Goal: Task Accomplishment & Management: Manage account settings

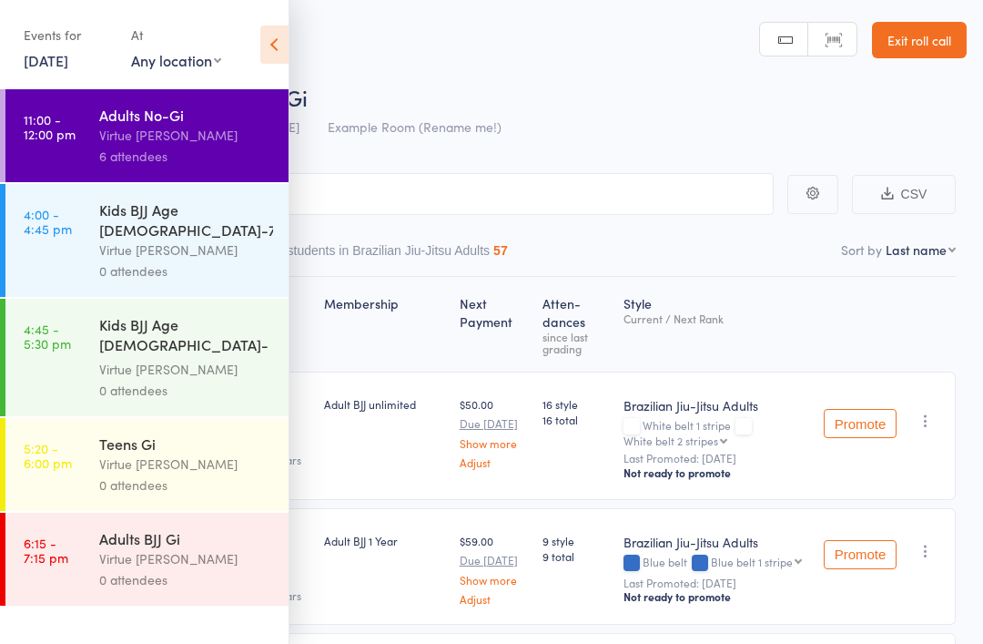
click at [68, 59] on link "[DATE]" at bounding box center [46, 60] width 45 height 20
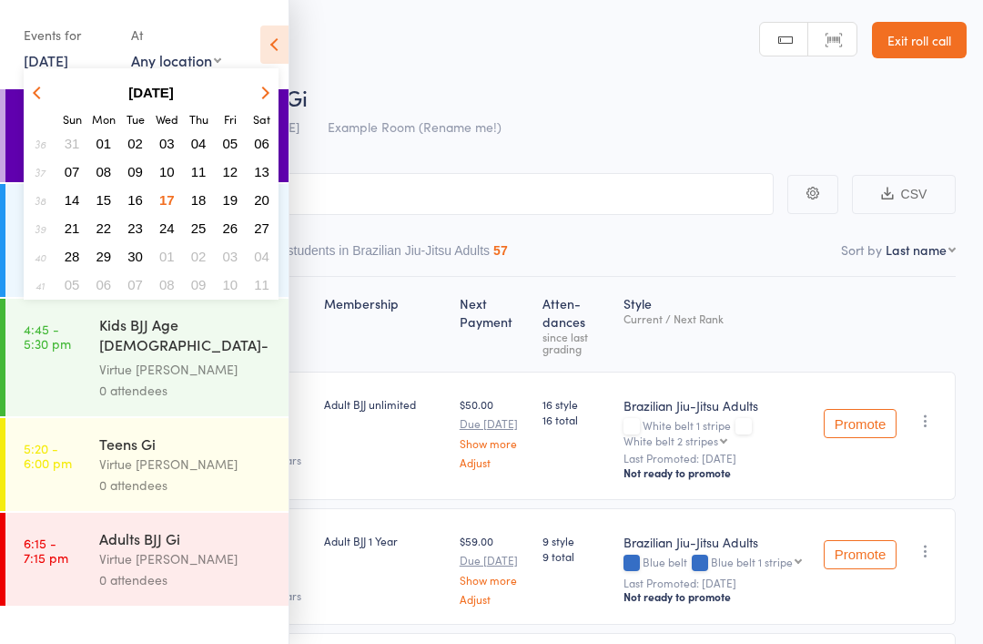
click at [274, 59] on icon at bounding box center [274, 44] width 28 height 38
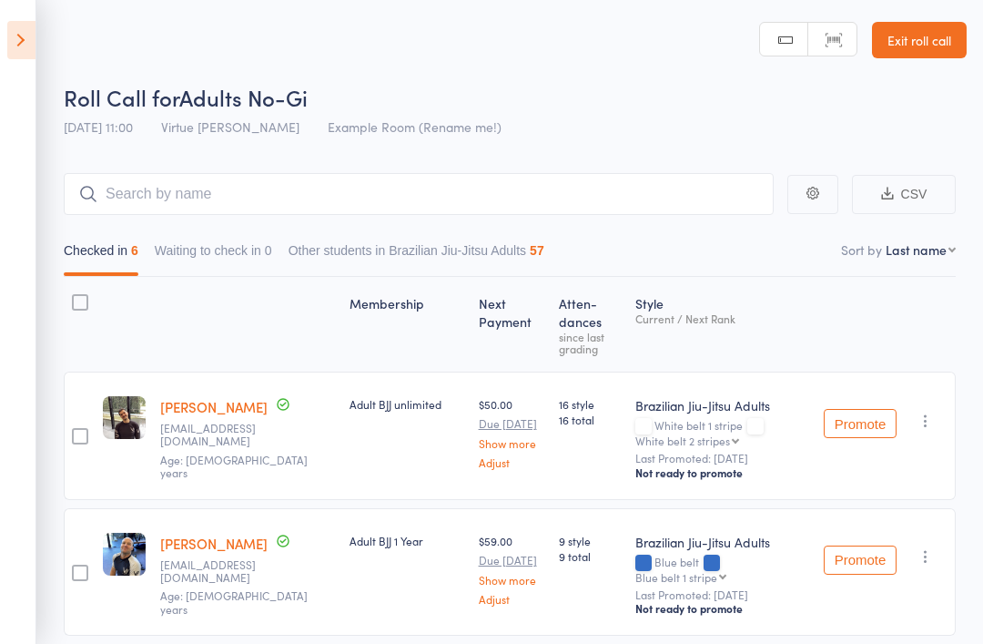
click at [33, 41] on icon at bounding box center [21, 40] width 28 height 38
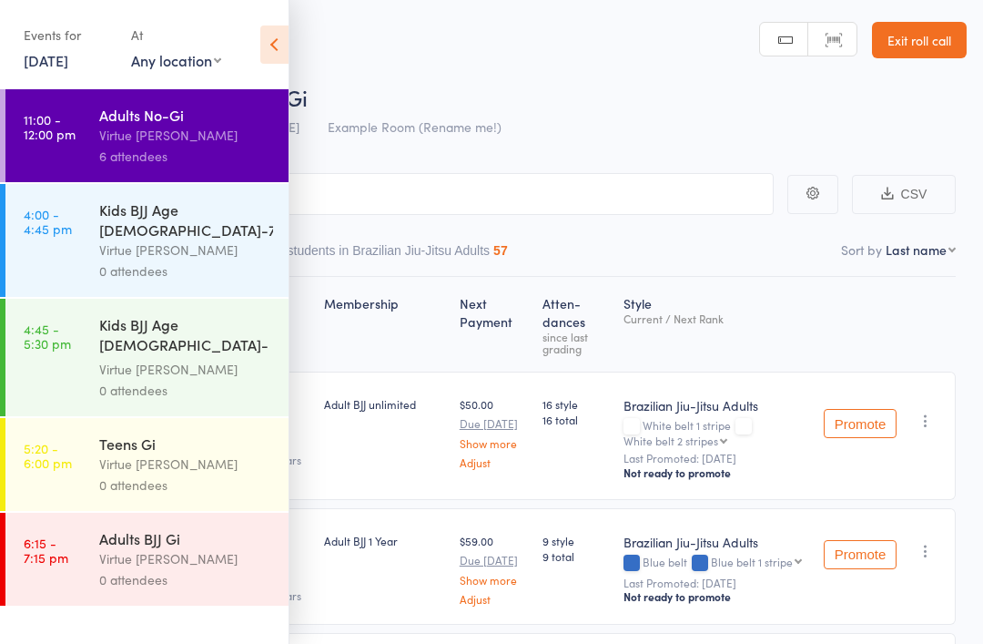
click at [102, 239] on div "Virtue [PERSON_NAME]" at bounding box center [186, 249] width 174 height 21
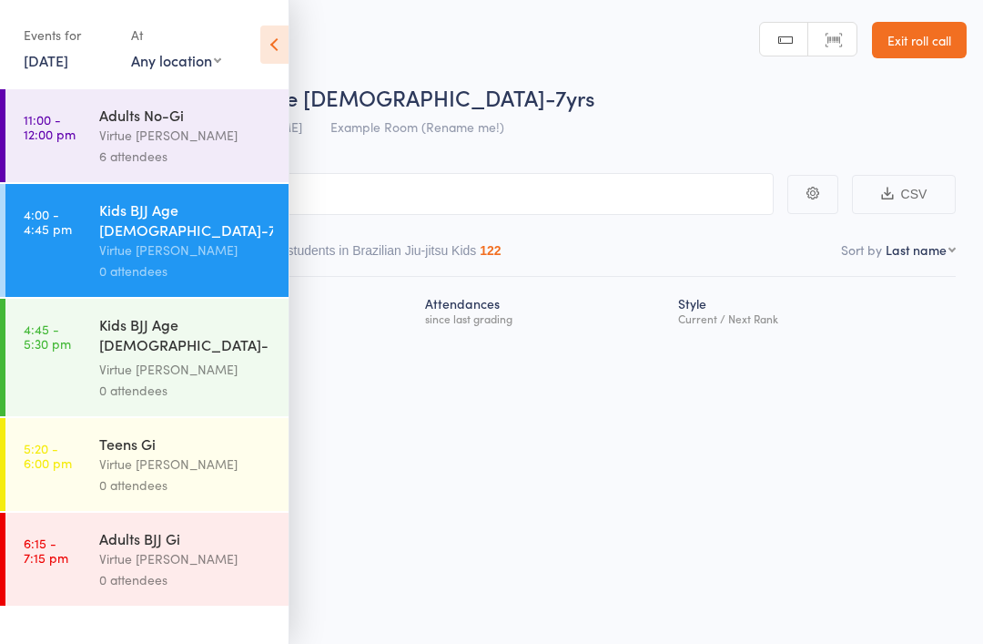
click at [284, 59] on icon at bounding box center [274, 44] width 28 height 38
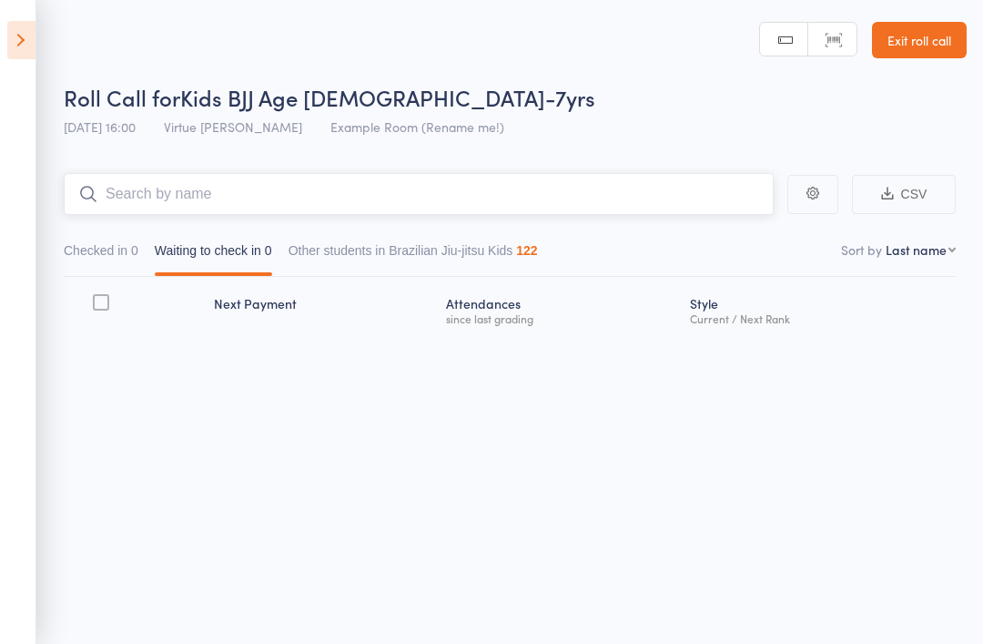
click at [267, 204] on input "search" at bounding box center [419, 194] width 710 height 42
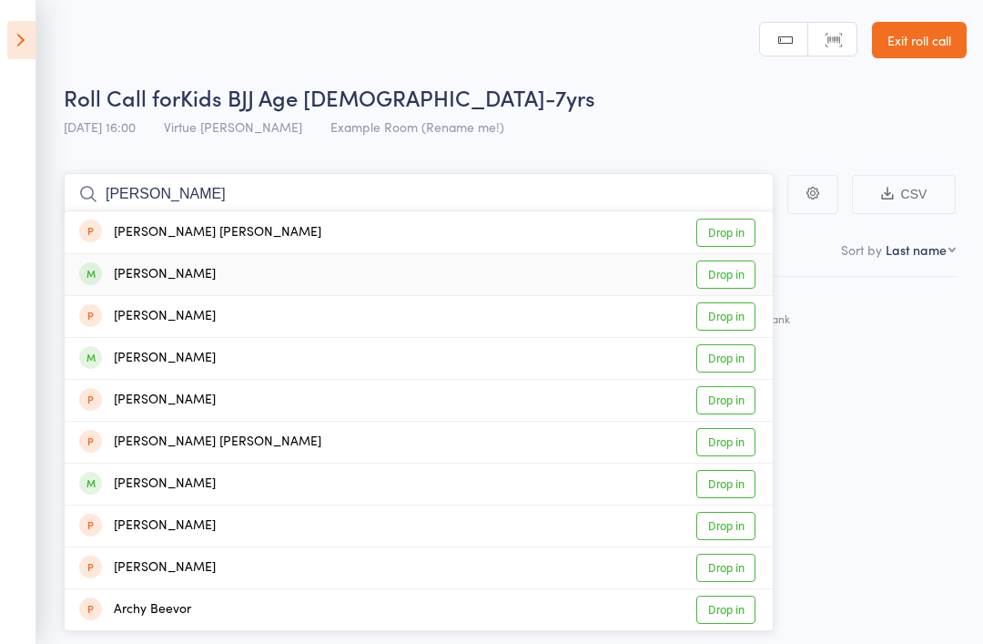
type input "Archer"
click at [725, 285] on link "Drop in" at bounding box center [725, 274] width 59 height 28
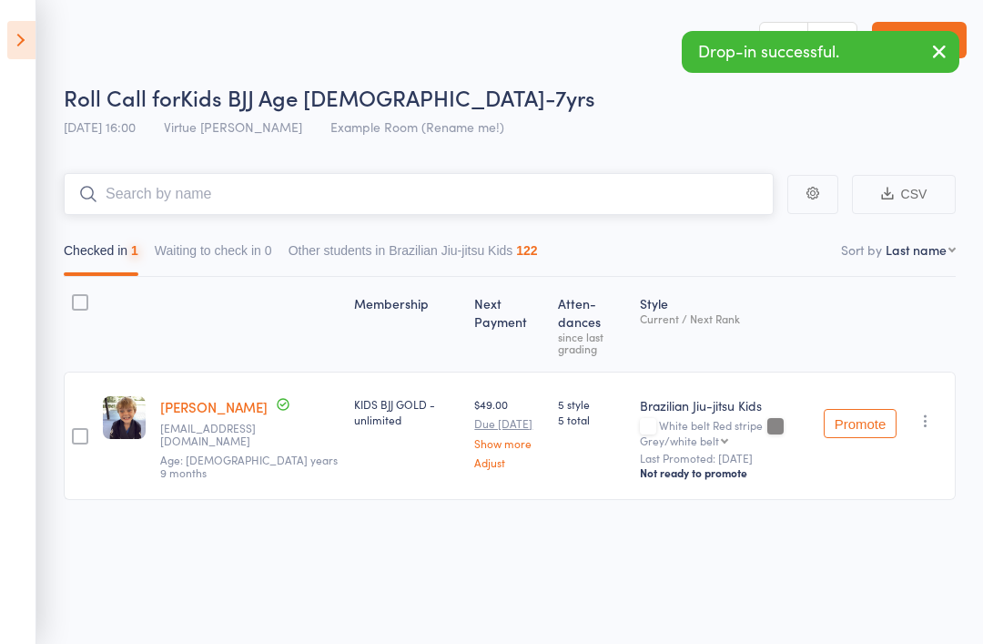
click at [670, 213] on input "search" at bounding box center [419, 194] width 710 height 42
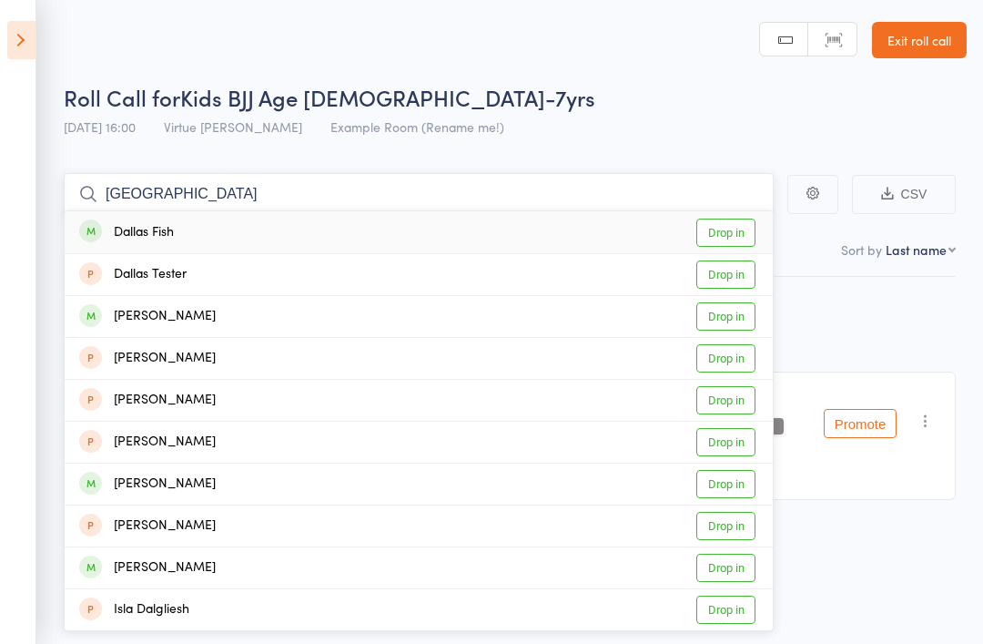
type input "Dallas"
click at [737, 318] on link "Drop in" at bounding box center [725, 316] width 59 height 28
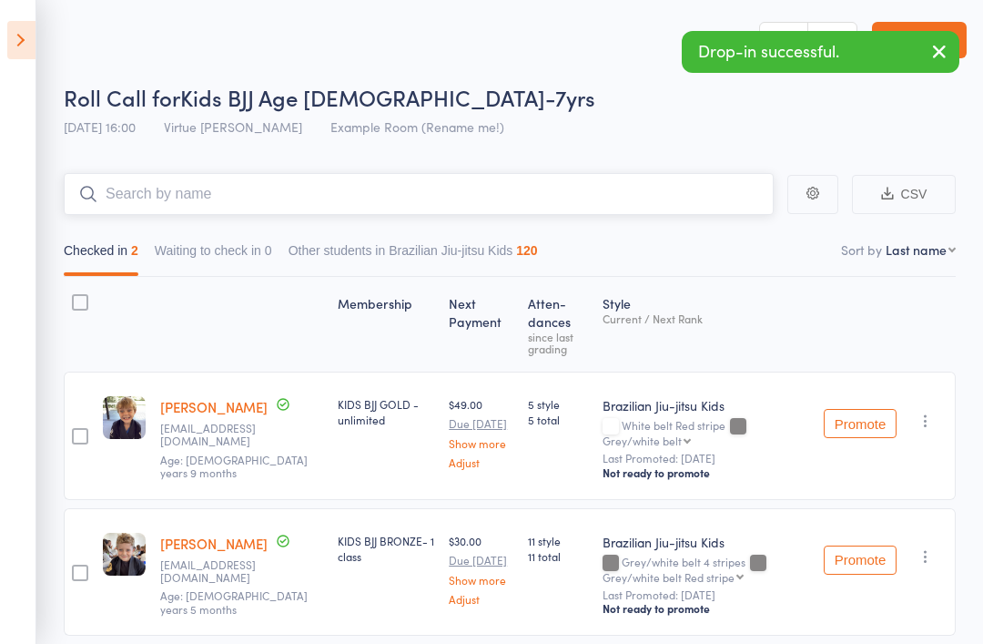
click at [676, 213] on input "search" at bounding box center [419, 194] width 710 height 42
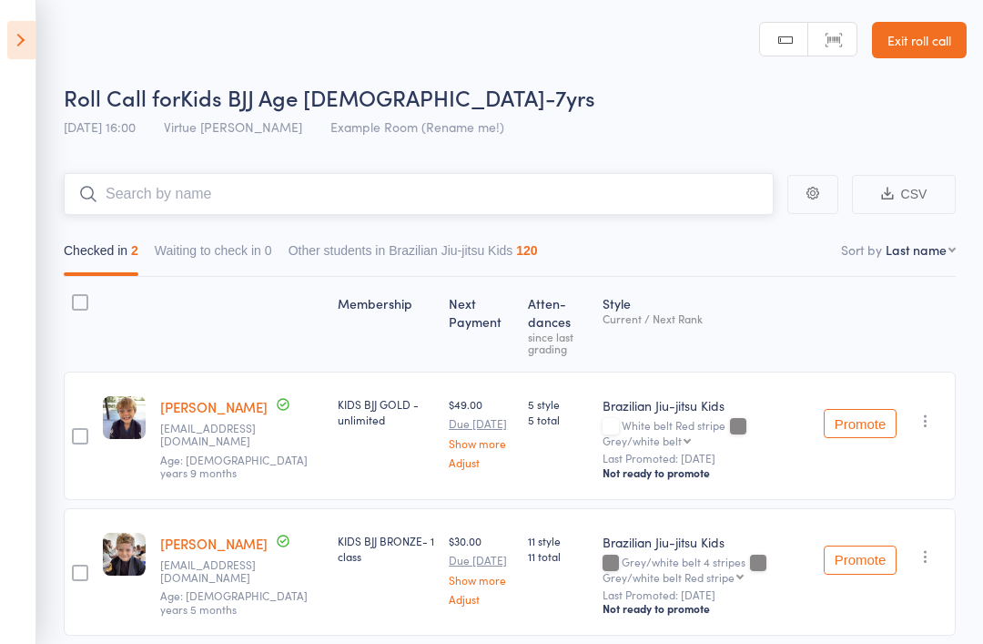
click at [340, 174] on input "search" at bounding box center [419, 194] width 710 height 42
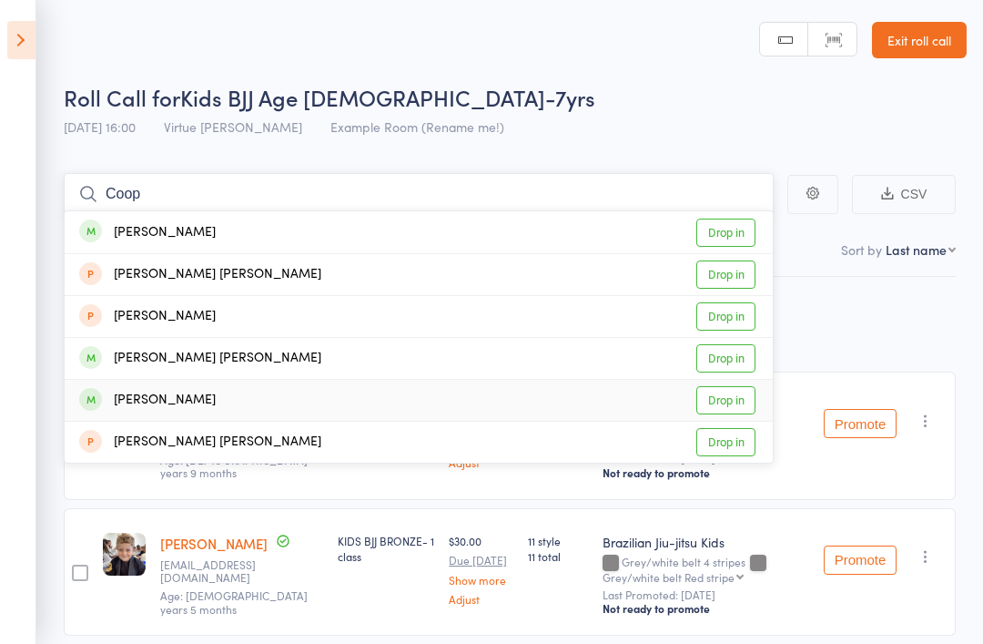
type input "Coop"
click at [739, 402] on link "Drop in" at bounding box center [725, 400] width 59 height 28
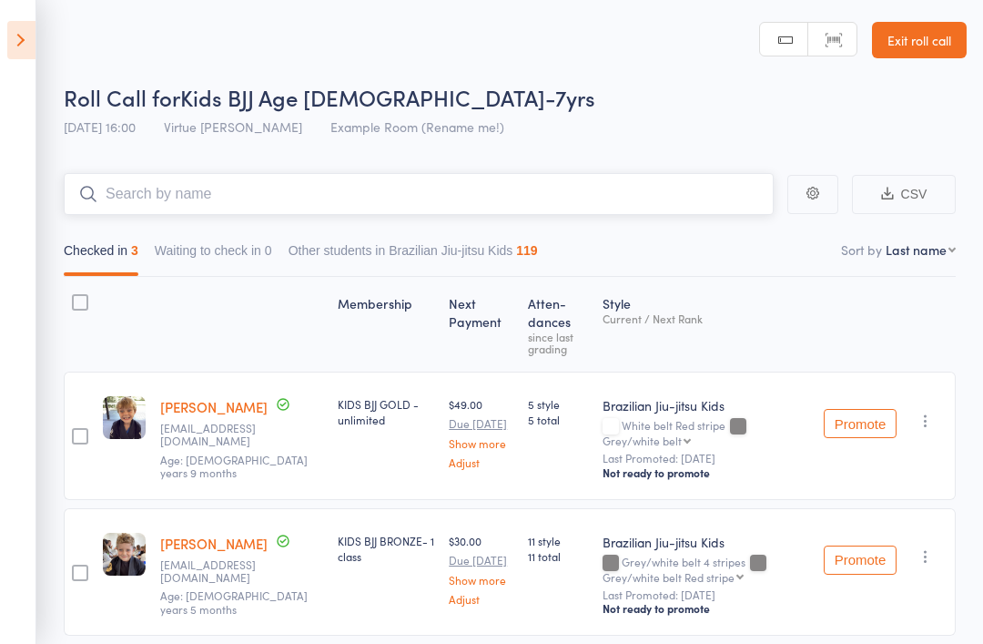
click at [677, 198] on input "search" at bounding box center [419, 194] width 710 height 42
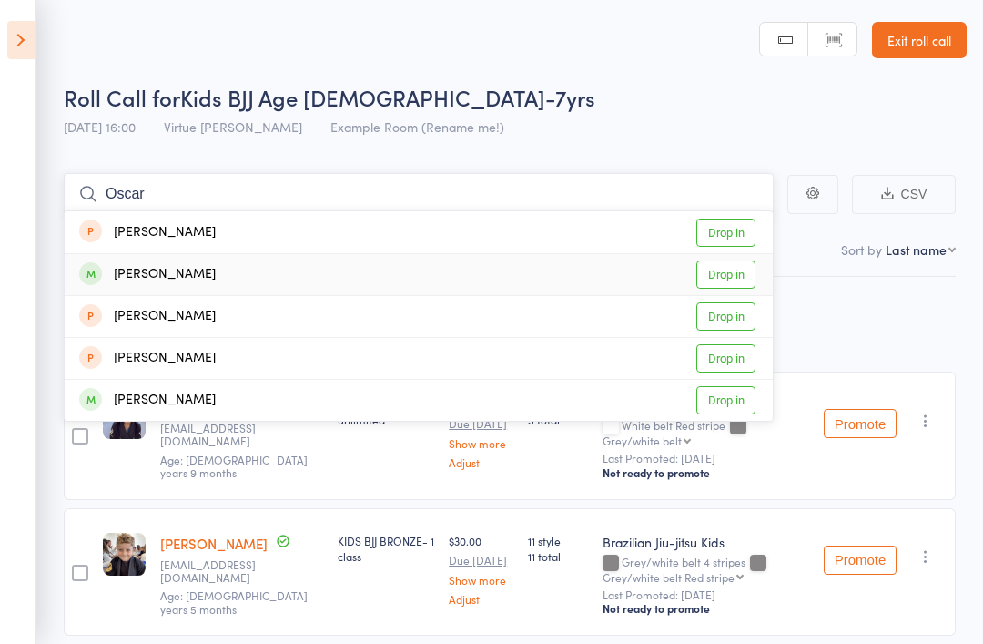
type input "Oscar"
click at [739, 271] on link "Drop in" at bounding box center [725, 274] width 59 height 28
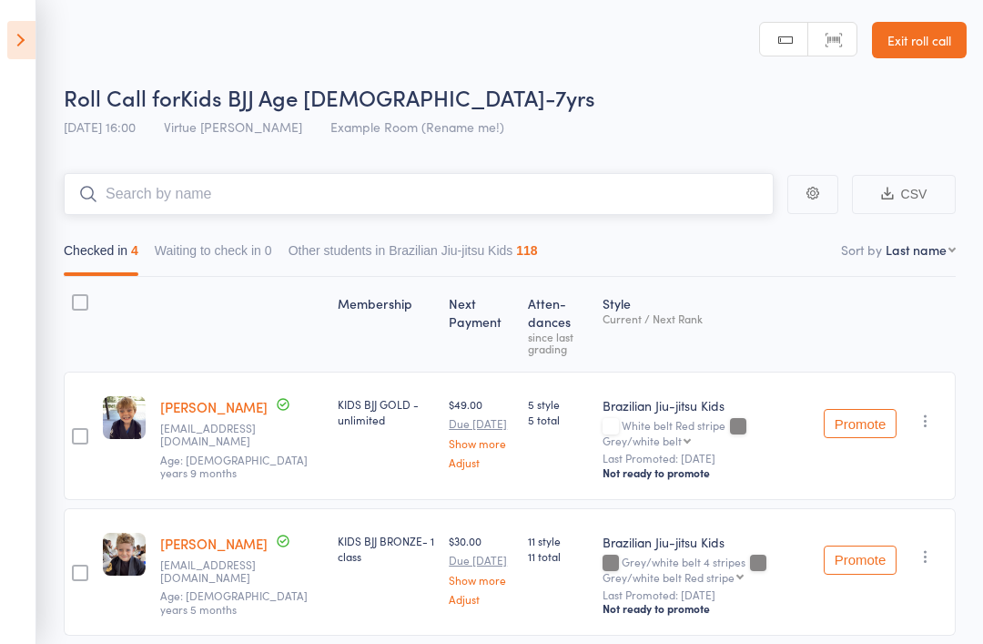
click at [532, 205] on input "search" at bounding box center [419, 194] width 710 height 42
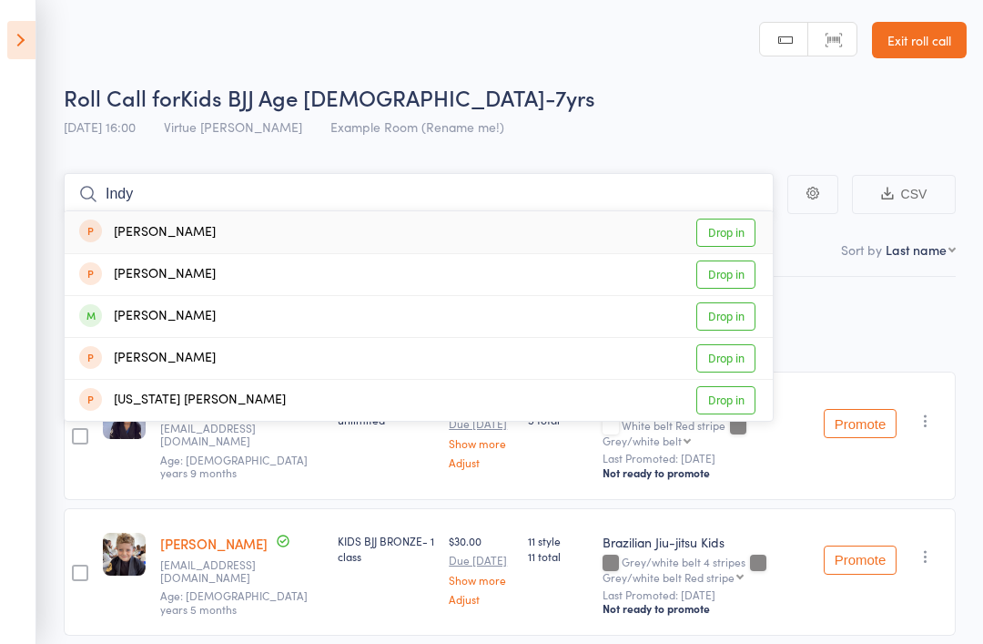
type input "Indy"
click at [729, 325] on link "Drop in" at bounding box center [725, 316] width 59 height 28
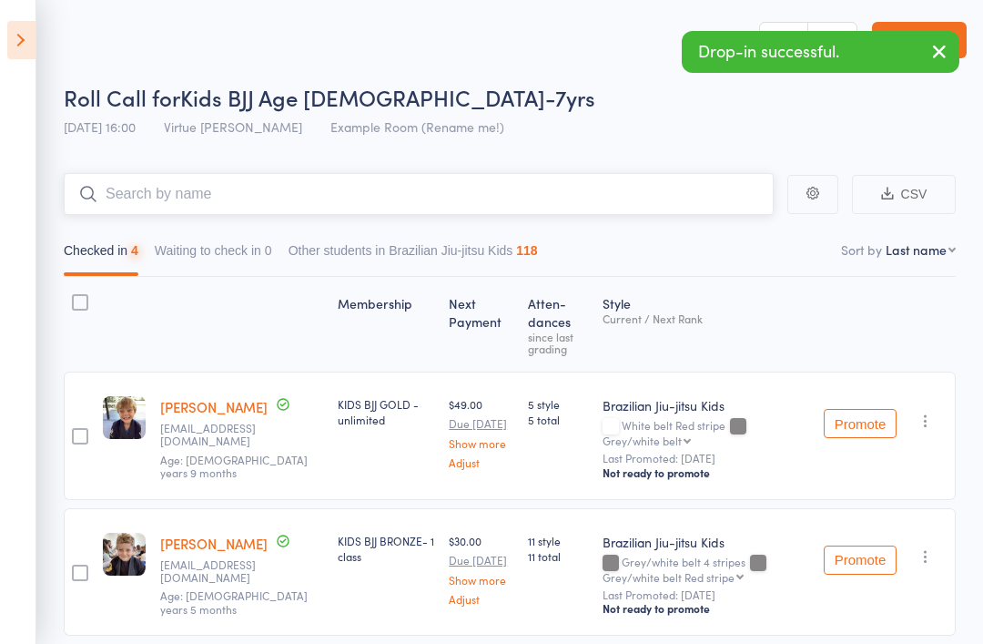
click at [545, 209] on input "search" at bounding box center [419, 194] width 710 height 42
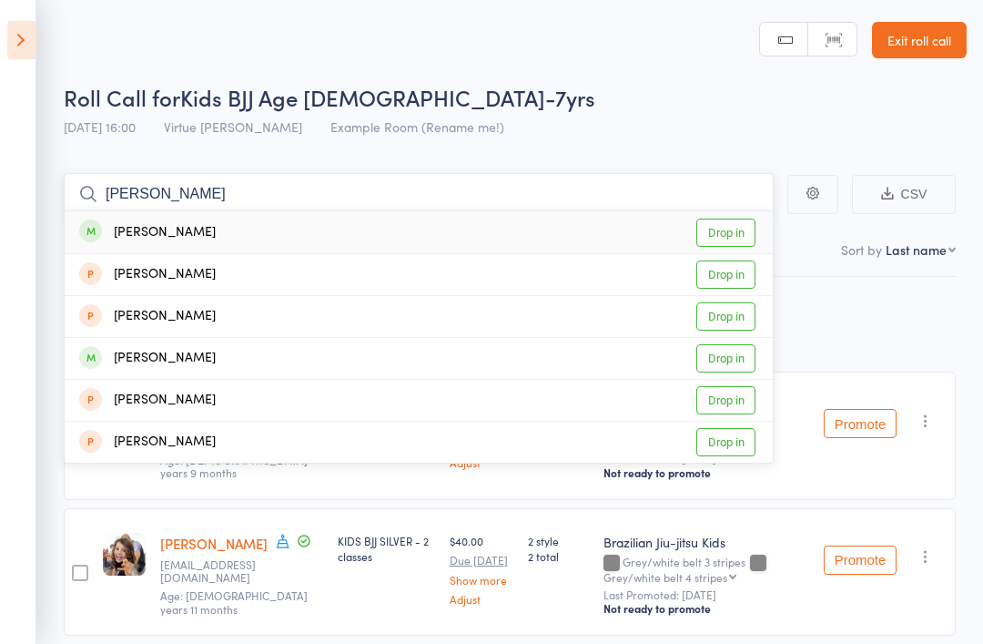
type input "Noah"
click at [735, 235] on link "Drop in" at bounding box center [725, 232] width 59 height 28
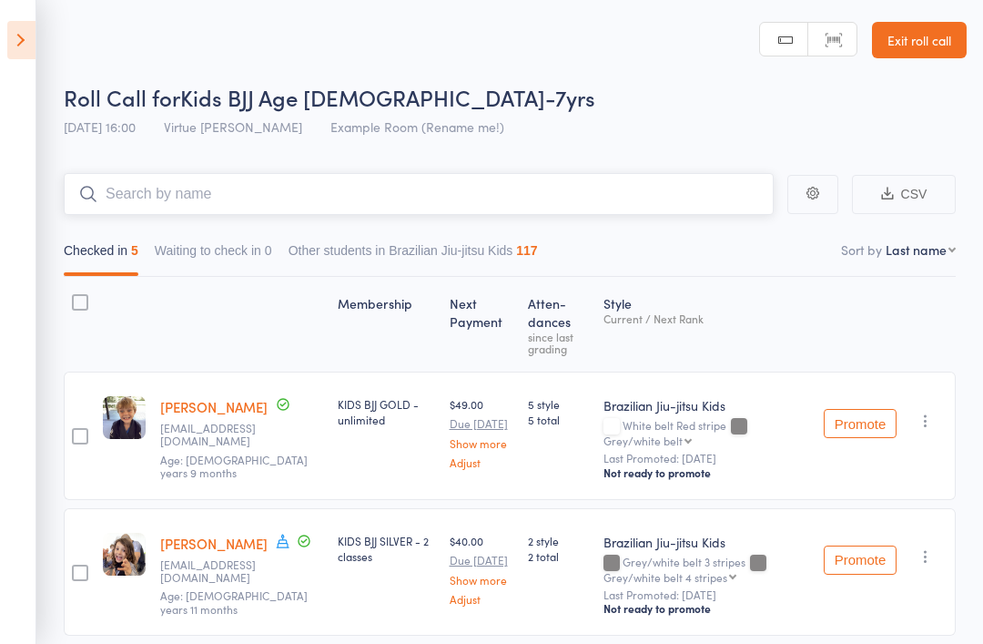
click at [718, 198] on input "search" at bounding box center [419, 194] width 710 height 42
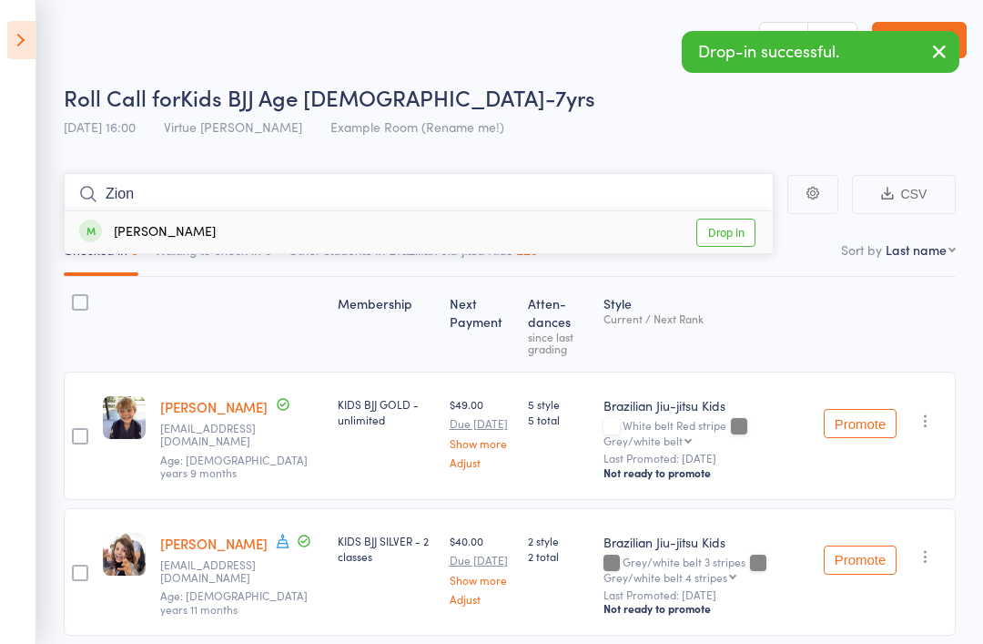
type input "Zion"
click at [725, 234] on link "Drop in" at bounding box center [725, 232] width 59 height 28
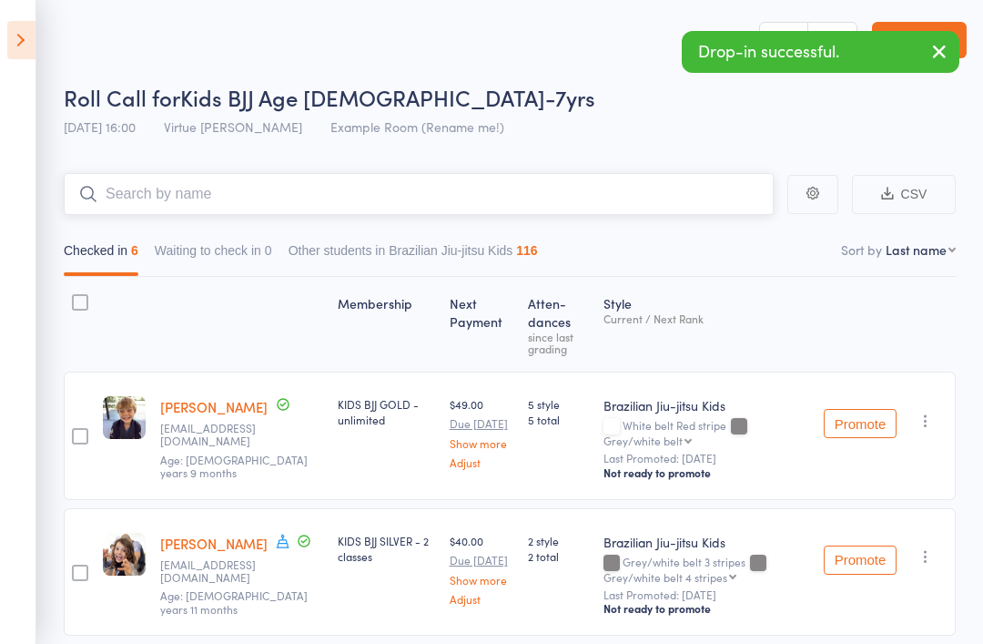
click at [695, 208] on input "search" at bounding box center [419, 194] width 710 height 42
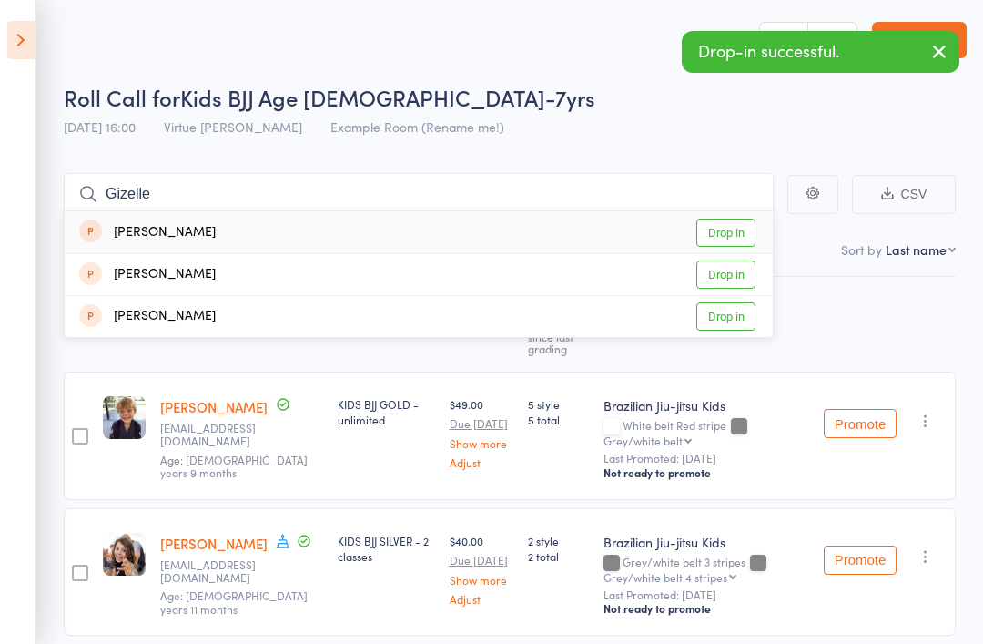
click at [102, 617] on div "edit" at bounding box center [124, 572] width 57 height 128
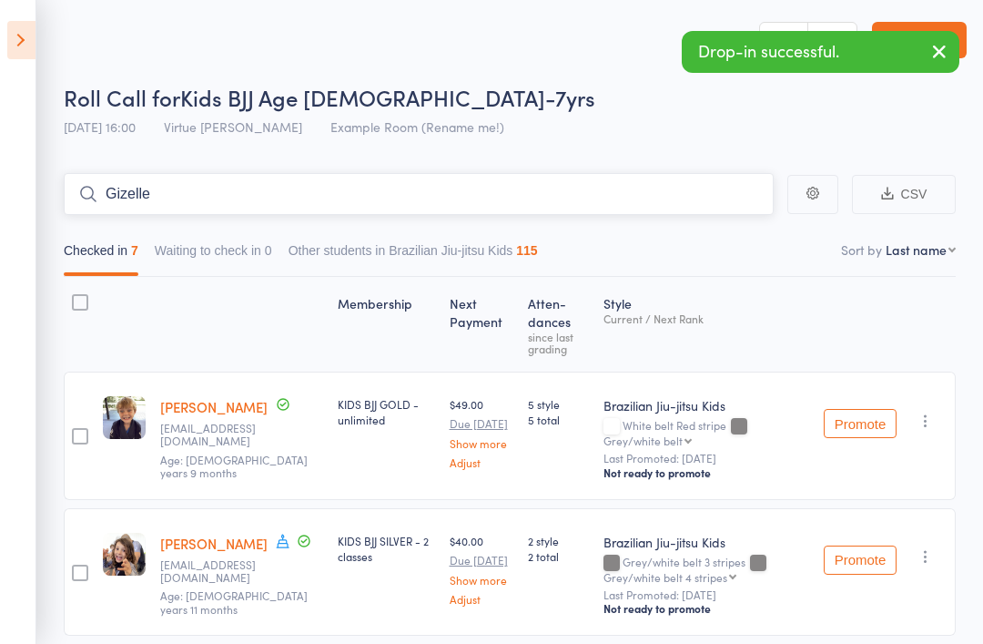
click at [644, 202] on input "Gizelle" at bounding box center [419, 194] width 710 height 42
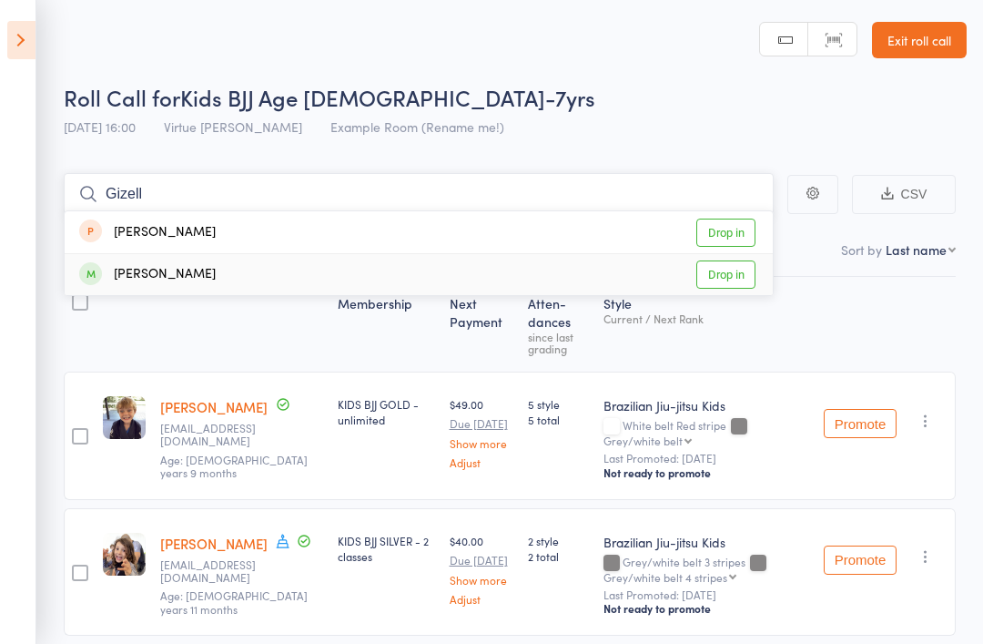
type input "Gizell"
click at [725, 270] on link "Drop in" at bounding box center [725, 274] width 59 height 28
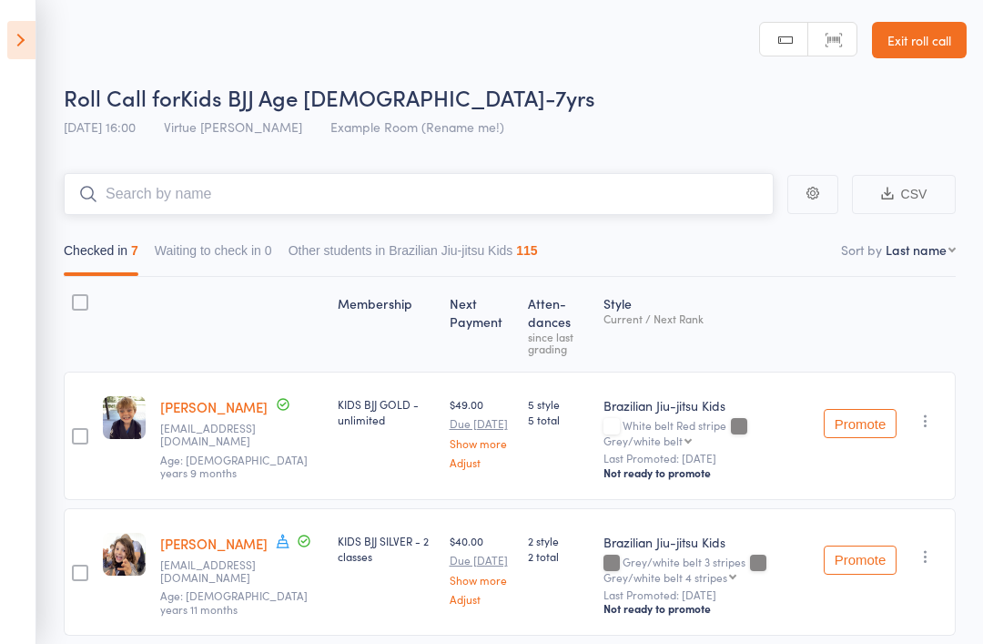
click at [696, 200] on input "search" at bounding box center [419, 194] width 710 height 42
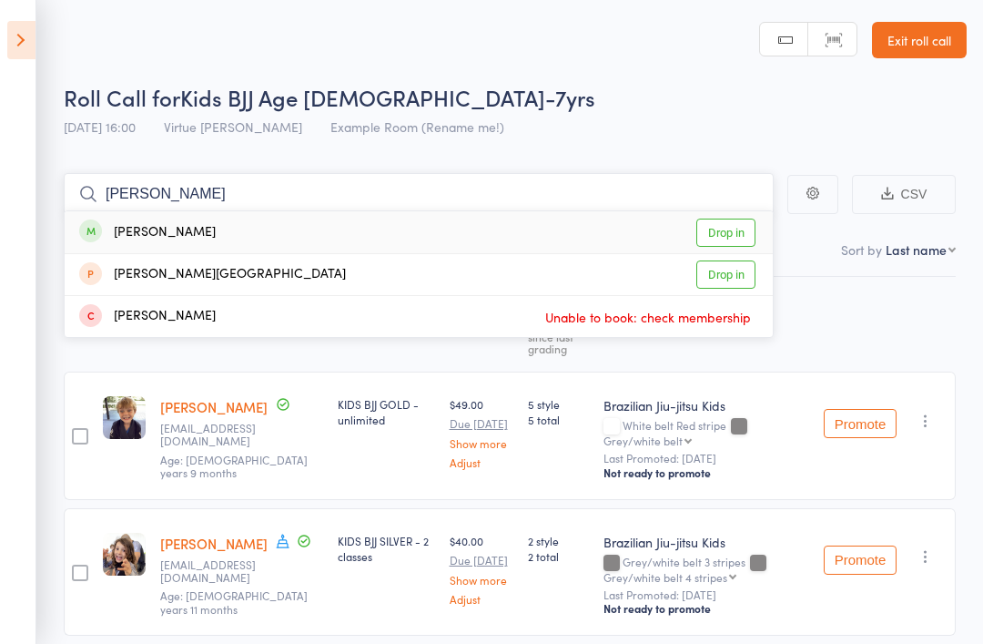
type input "Aida"
click at [737, 233] on link "Drop in" at bounding box center [725, 232] width 59 height 28
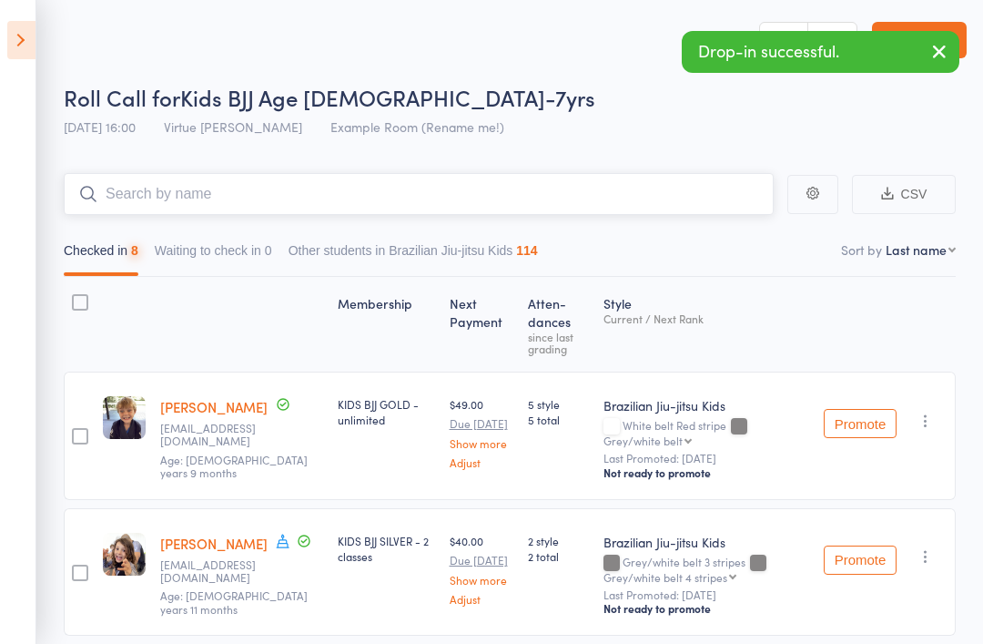
click at [656, 210] on input "search" at bounding box center [419, 194] width 710 height 42
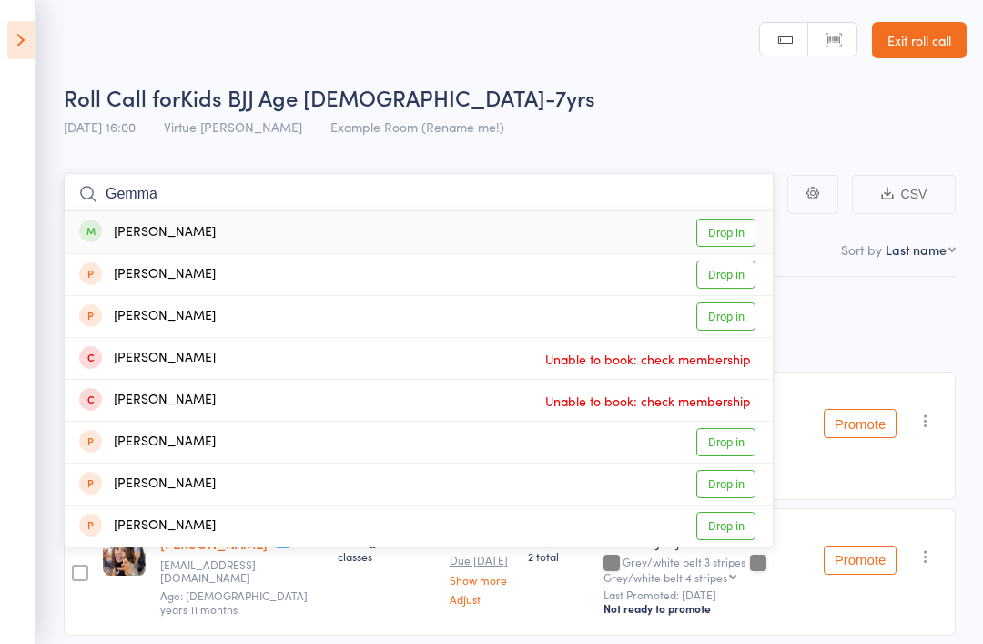
type input "Gemma"
click at [743, 239] on link "Drop in" at bounding box center [725, 232] width 59 height 28
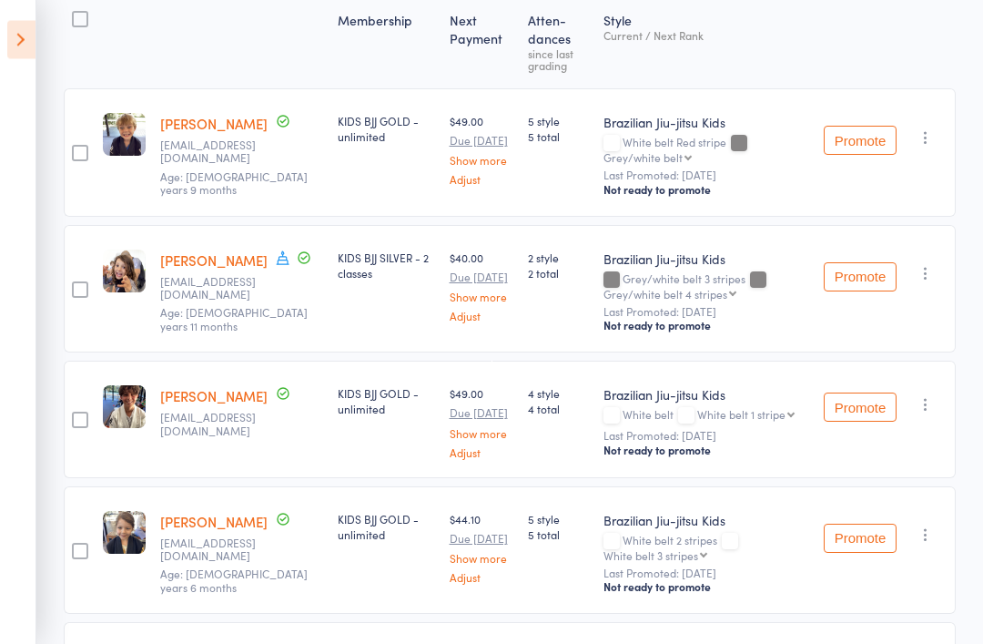
scroll to position [283, 0]
click at [932, 401] on icon "button" at bounding box center [926, 404] width 18 height 18
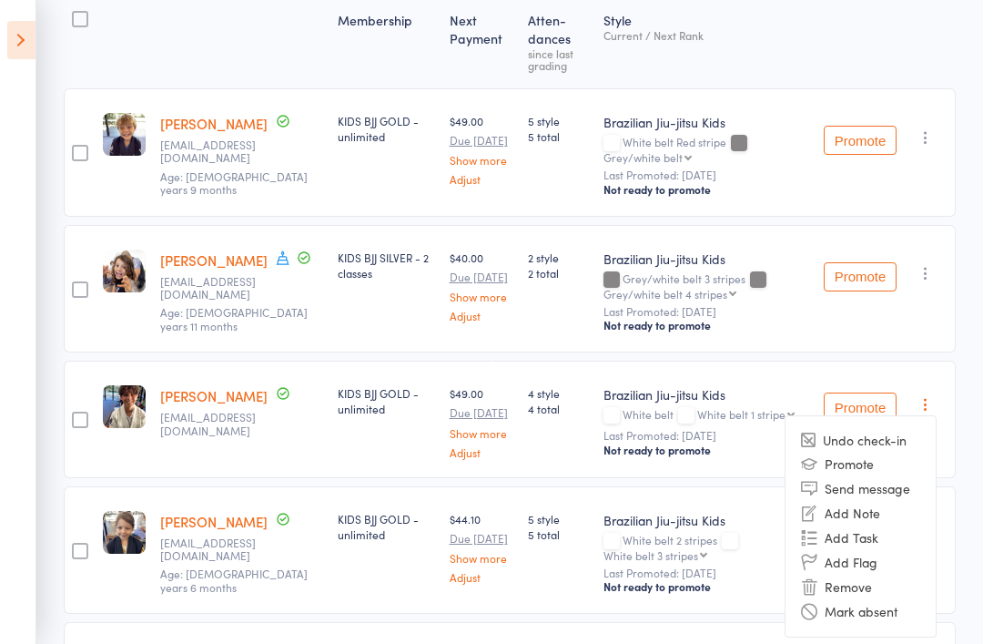
click at [868, 583] on li "Remove" at bounding box center [861, 586] width 150 height 25
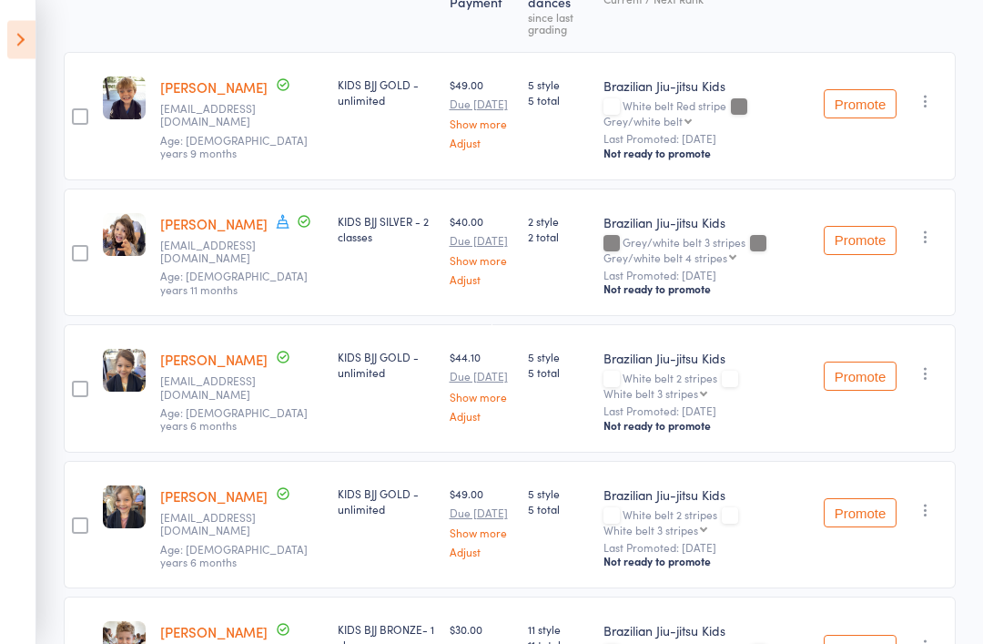
scroll to position [0, 0]
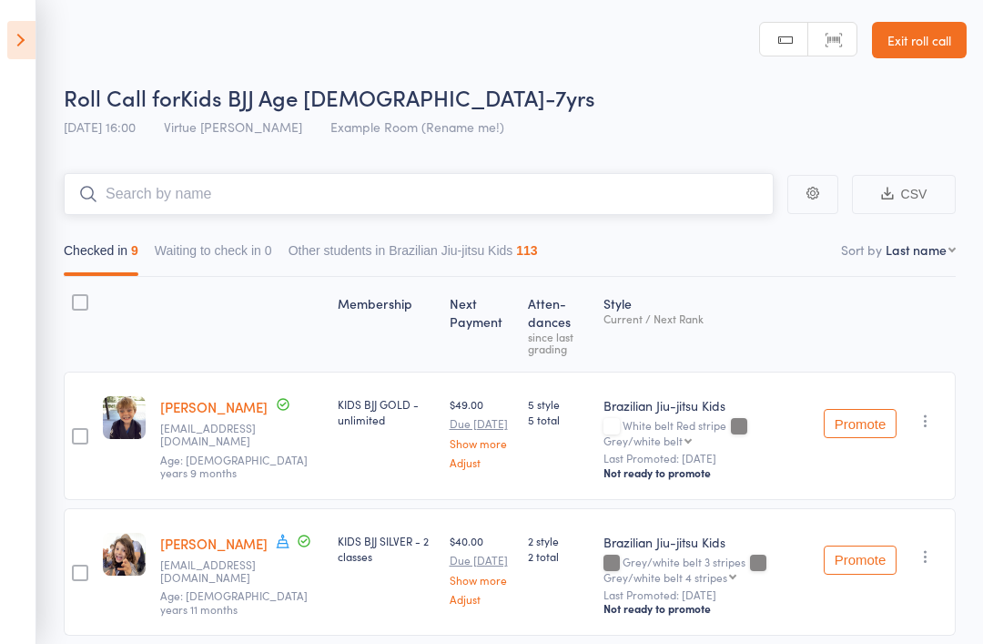
click at [593, 198] on input "search" at bounding box center [419, 194] width 710 height 42
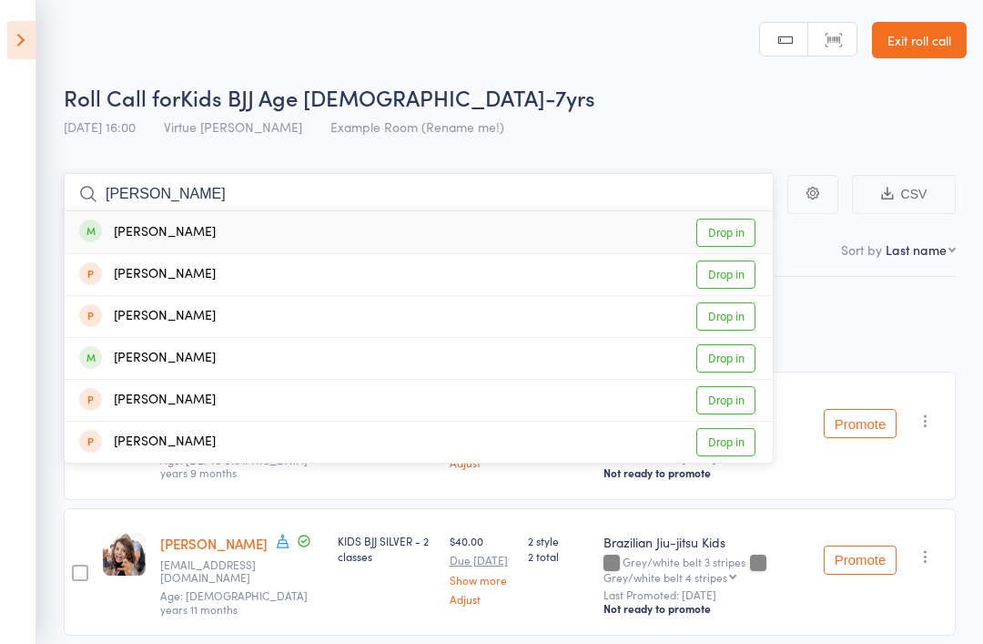
type input "Noah"
click at [746, 369] on link "Drop in" at bounding box center [725, 358] width 59 height 28
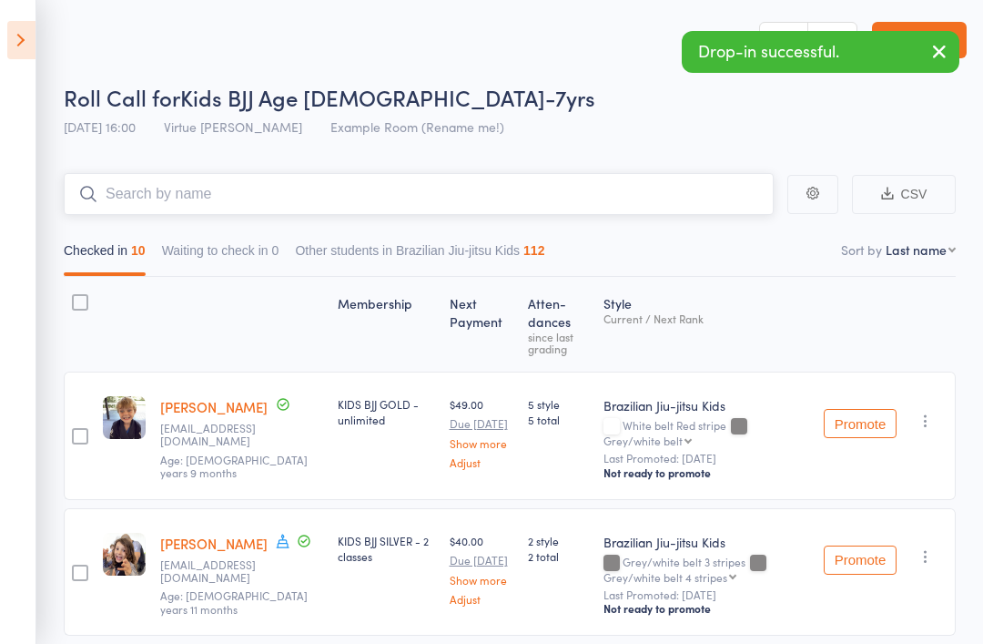
click at [676, 208] on input "search" at bounding box center [419, 194] width 710 height 42
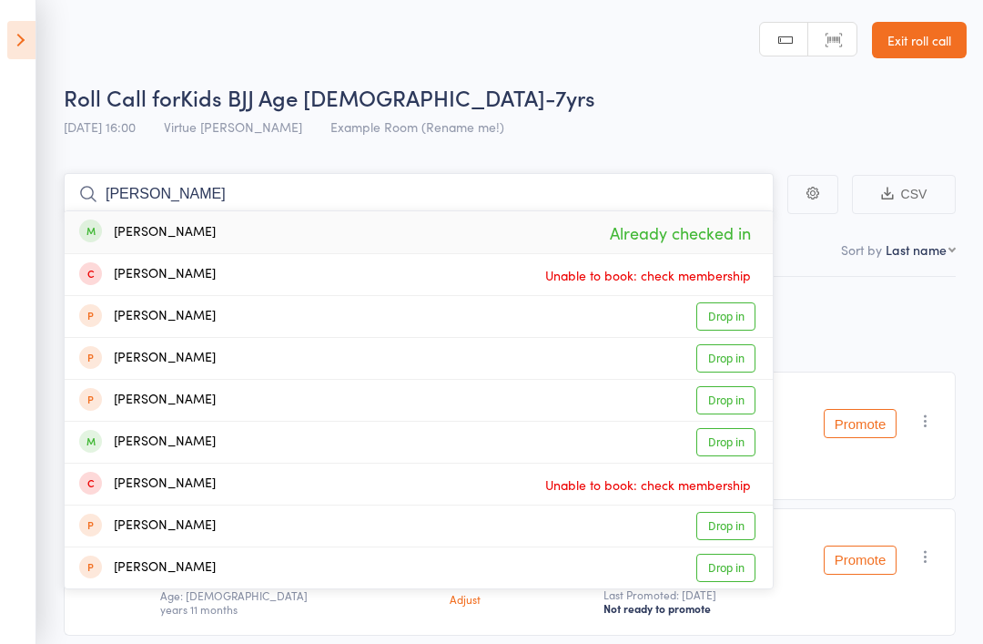
type input "Sullens"
click at [736, 448] on link "Drop in" at bounding box center [725, 442] width 59 height 28
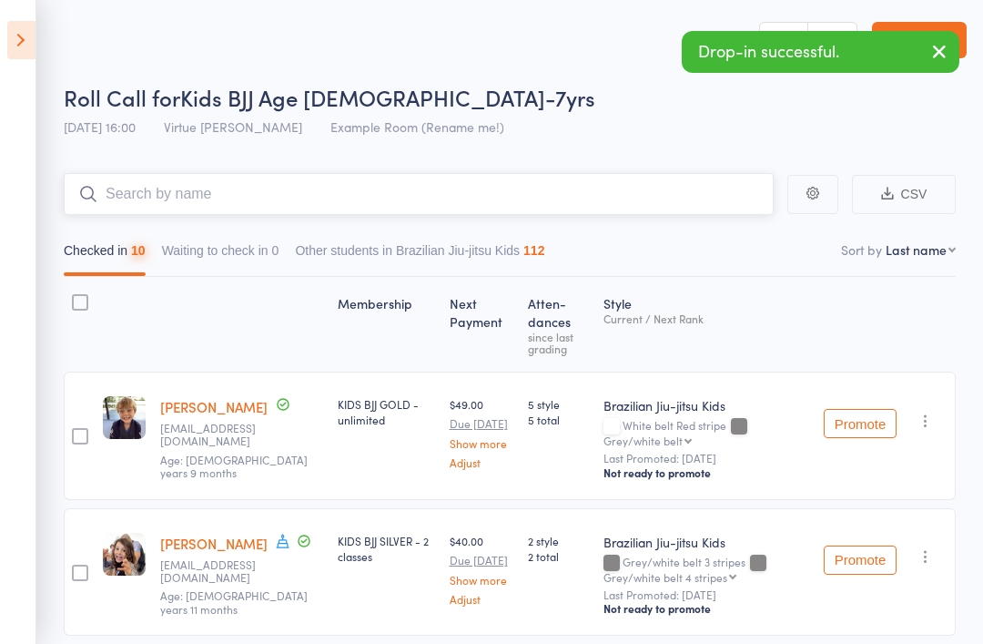
click at [703, 203] on input "search" at bounding box center [419, 194] width 710 height 42
click at [471, 203] on input "Darcey" at bounding box center [419, 194] width 710 height 42
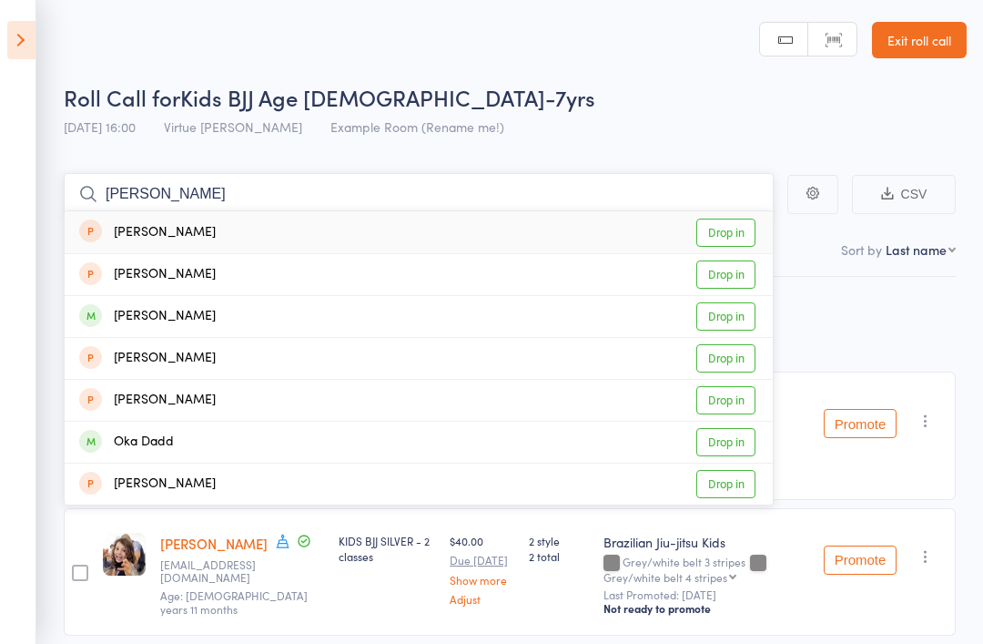
type input "Darcy"
click at [731, 321] on link "Drop in" at bounding box center [725, 316] width 59 height 28
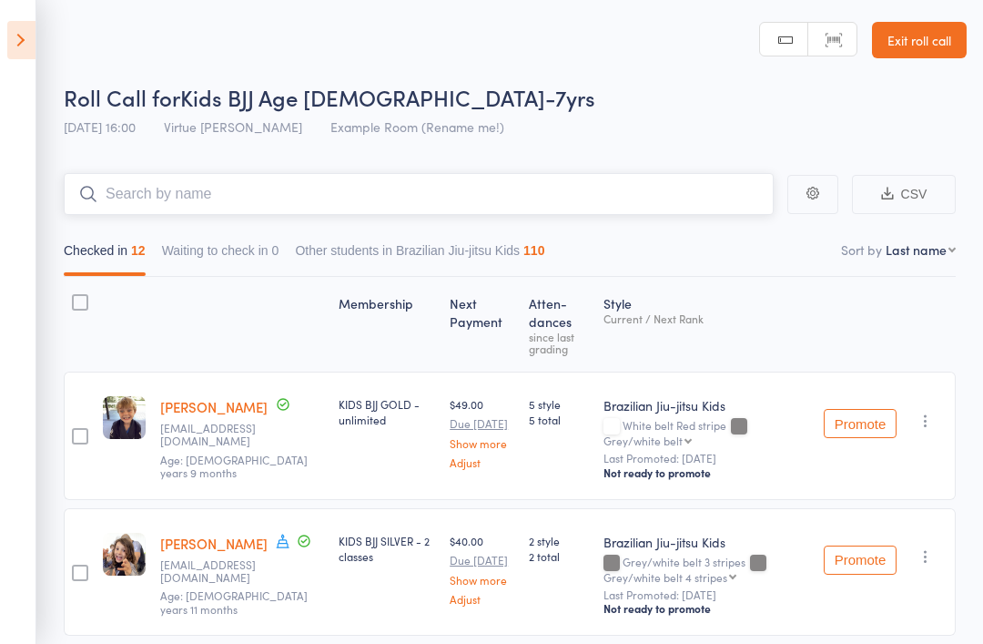
click at [614, 177] on input "search" at bounding box center [419, 194] width 710 height 42
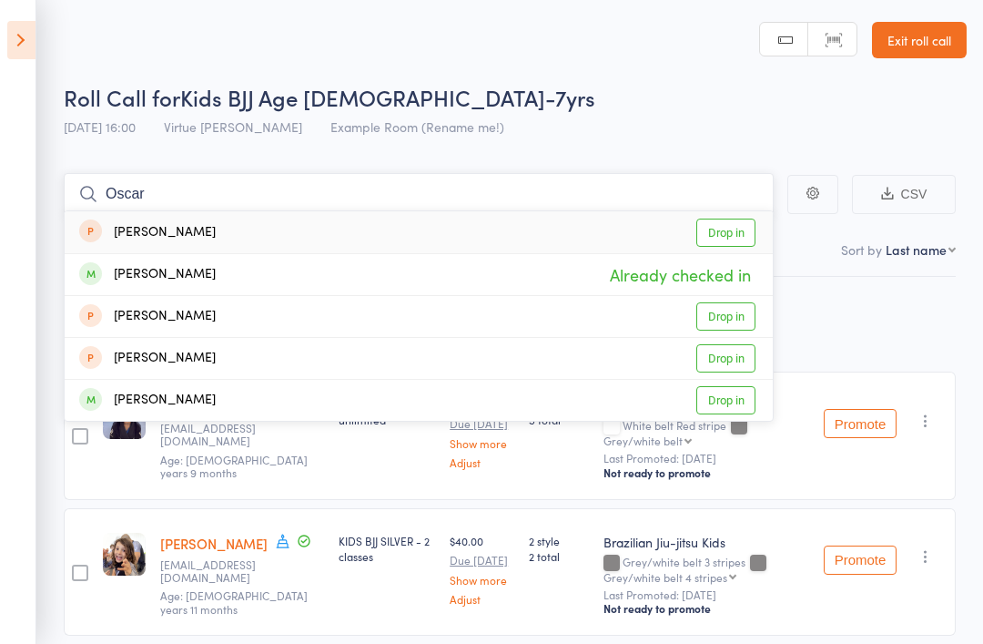
type input "Oscar"
click at [740, 399] on link "Drop in" at bounding box center [725, 400] width 59 height 28
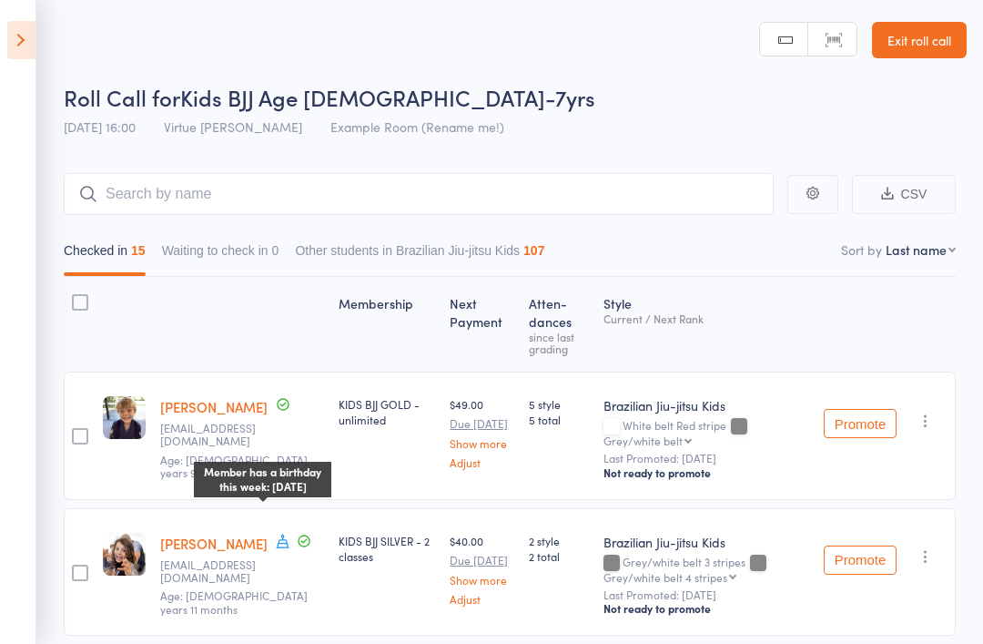
click at [275, 547] on span at bounding box center [283, 543] width 16 height 20
click at [722, 353] on div "Style Current / Next Rank" at bounding box center [706, 324] width 220 height 78
click at [21, 58] on icon at bounding box center [21, 40] width 28 height 38
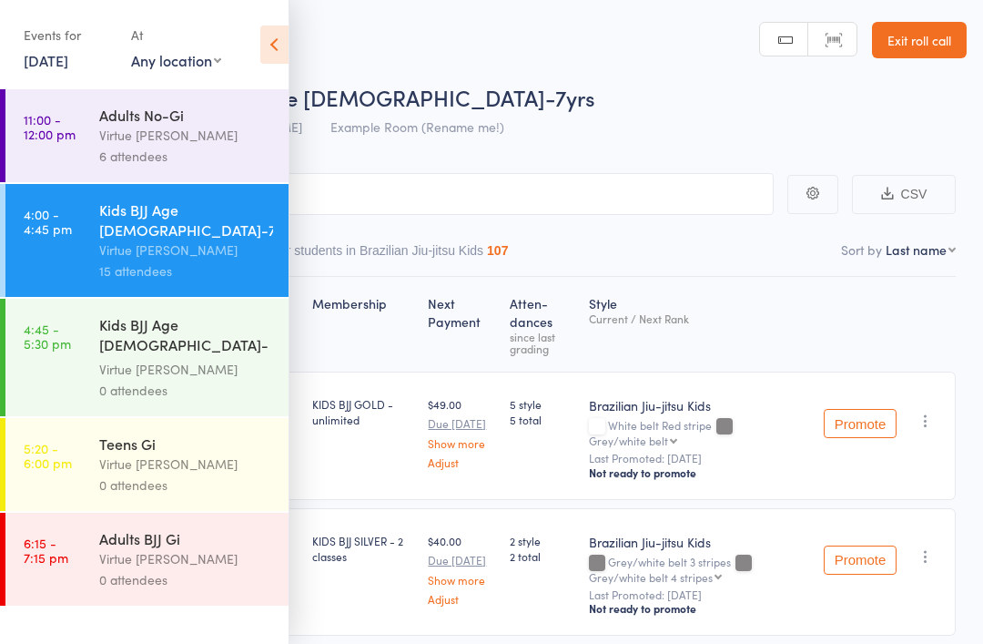
click at [156, 380] on div "0 attendees" at bounding box center [186, 390] width 174 height 21
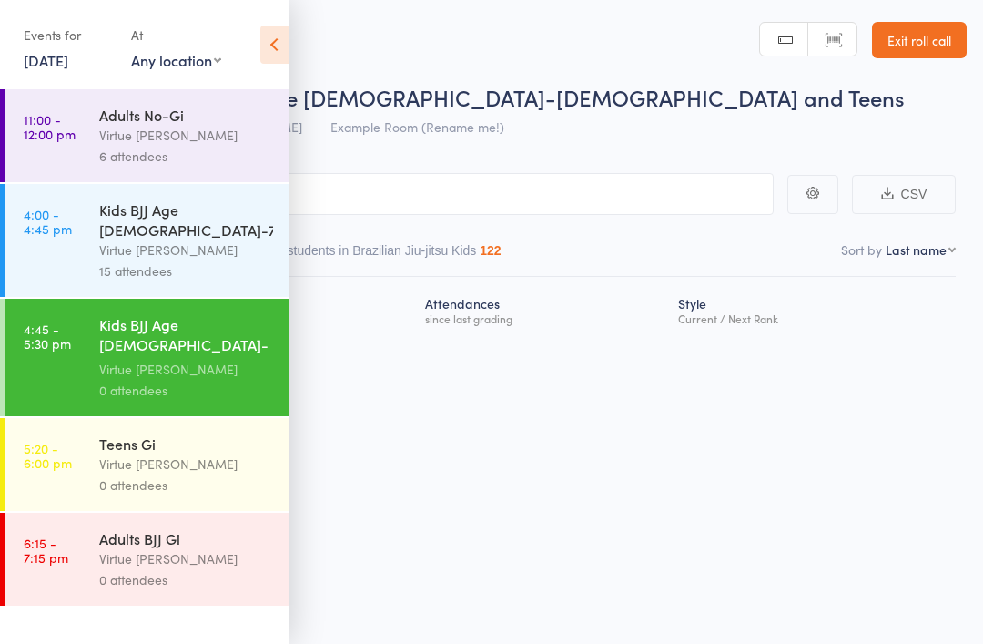
click at [286, 46] on icon at bounding box center [274, 44] width 28 height 38
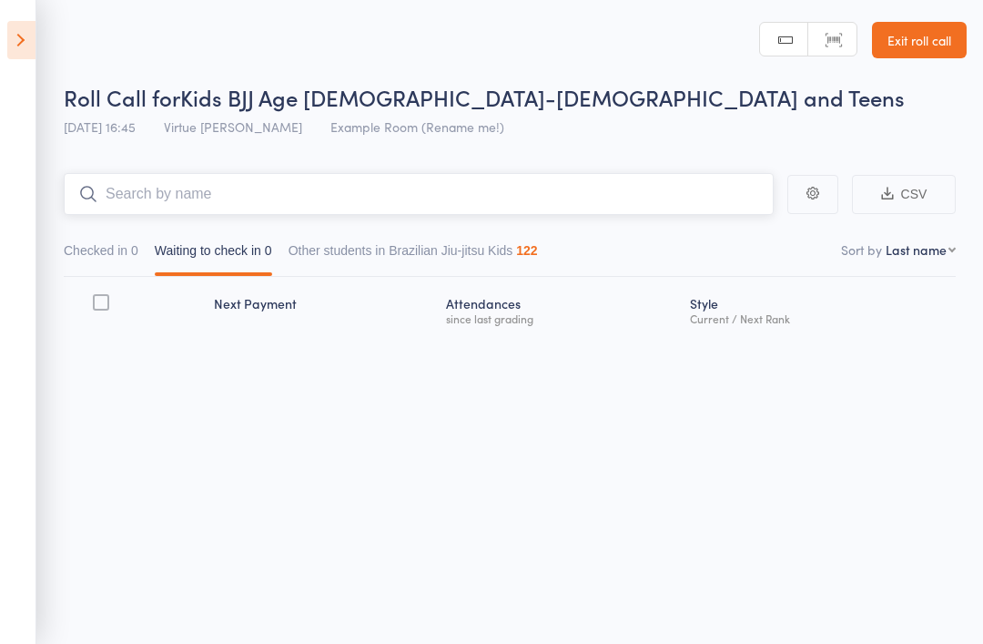
click at [279, 183] on input "search" at bounding box center [419, 194] width 710 height 42
click at [537, 184] on input "search" at bounding box center [419, 194] width 710 height 42
click at [398, 185] on input "search" at bounding box center [419, 194] width 710 height 42
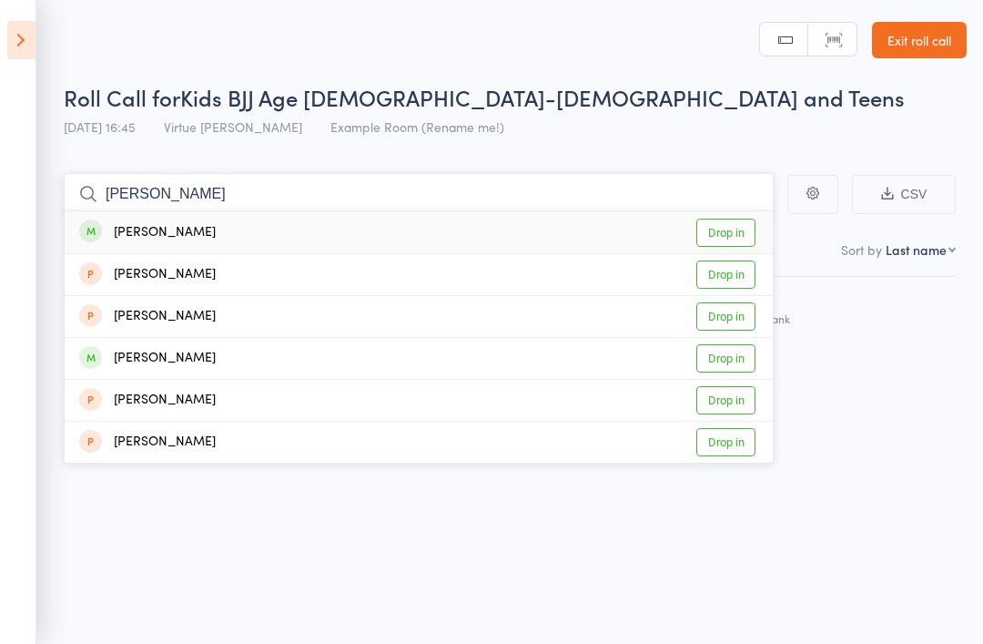
type input "Noah"
click at [735, 228] on link "Drop in" at bounding box center [725, 232] width 59 height 28
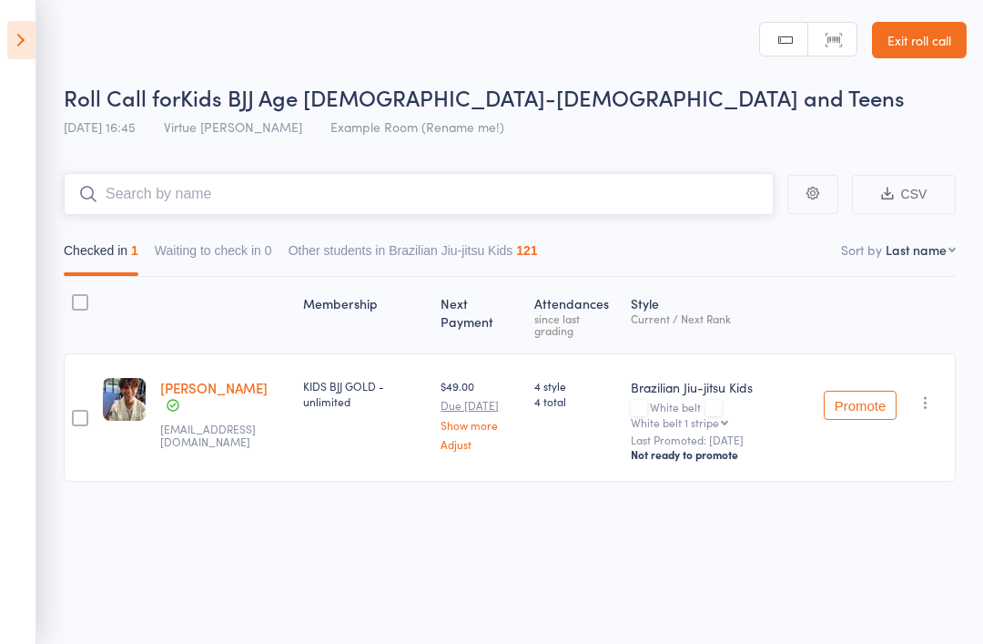
click at [539, 198] on input "search" at bounding box center [419, 194] width 710 height 42
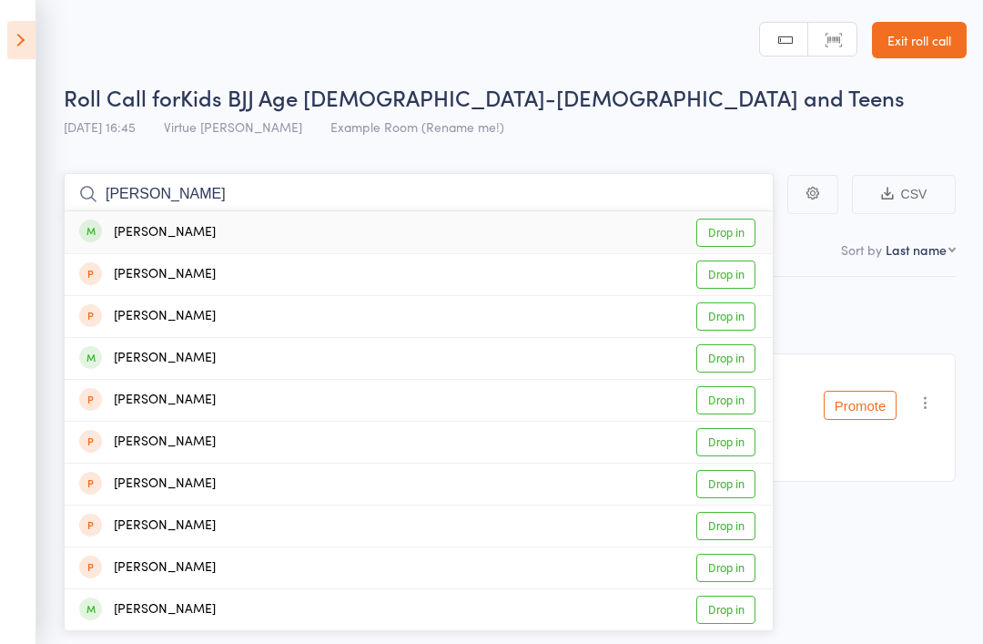
type input "Charlie"
click at [741, 231] on link "Drop in" at bounding box center [725, 232] width 59 height 28
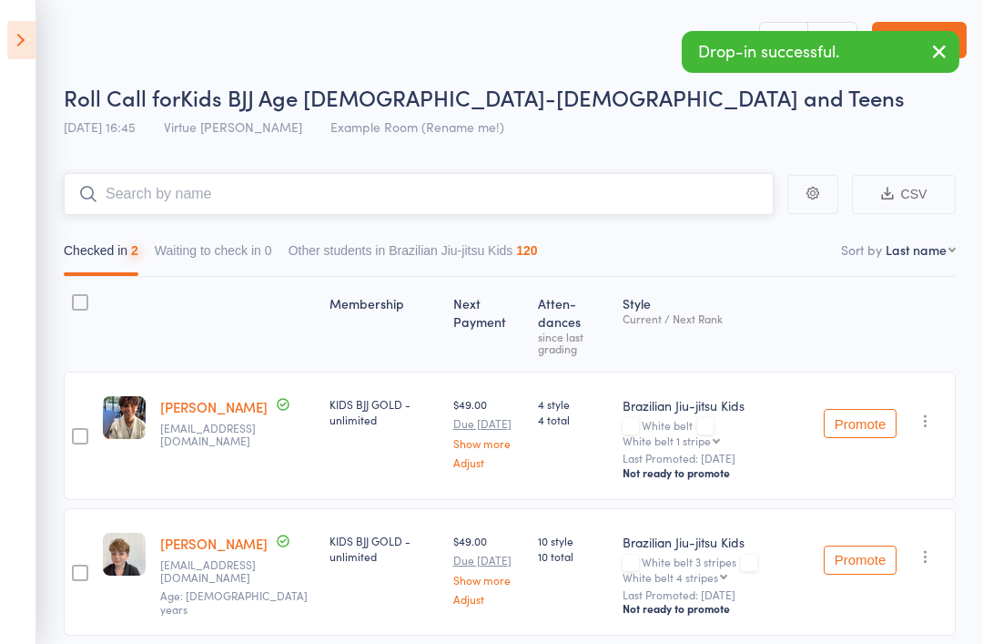
click at [612, 215] on input "search" at bounding box center [419, 194] width 710 height 42
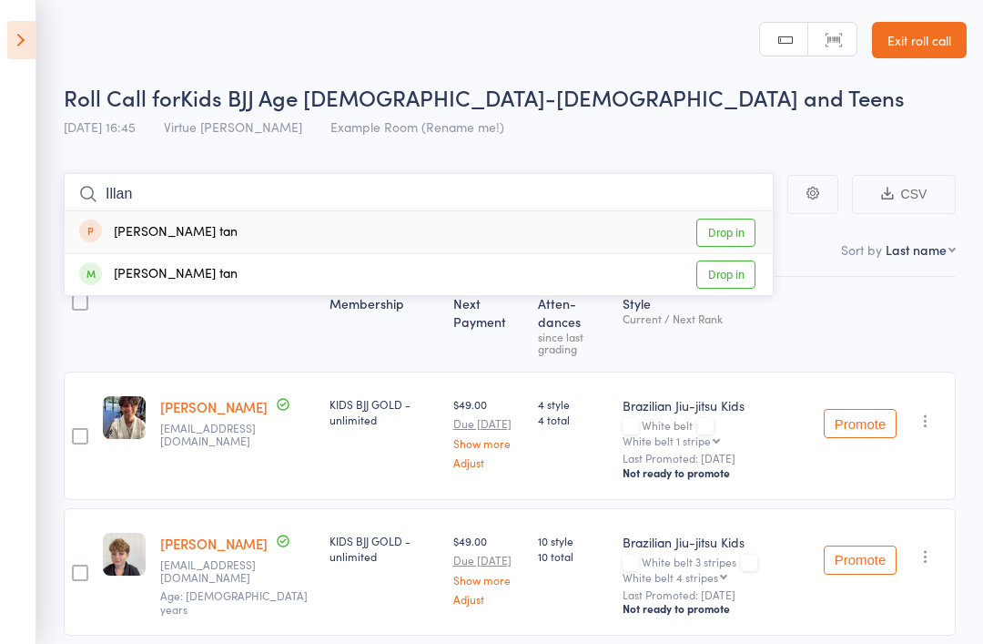
type input "Illan"
click at [727, 279] on link "Drop in" at bounding box center [725, 274] width 59 height 28
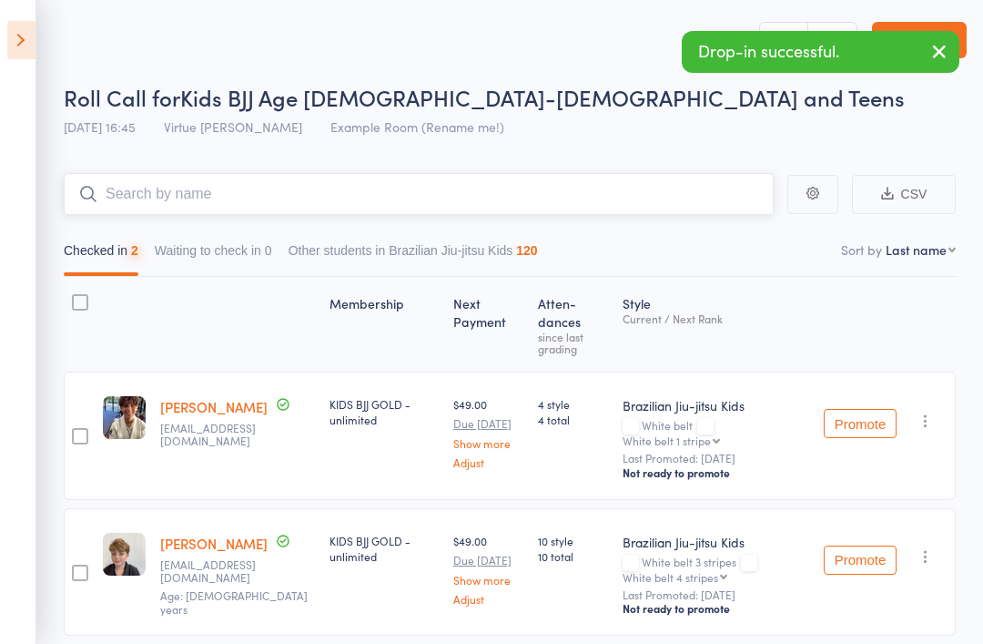
click at [567, 195] on input "search" at bounding box center [419, 194] width 710 height 42
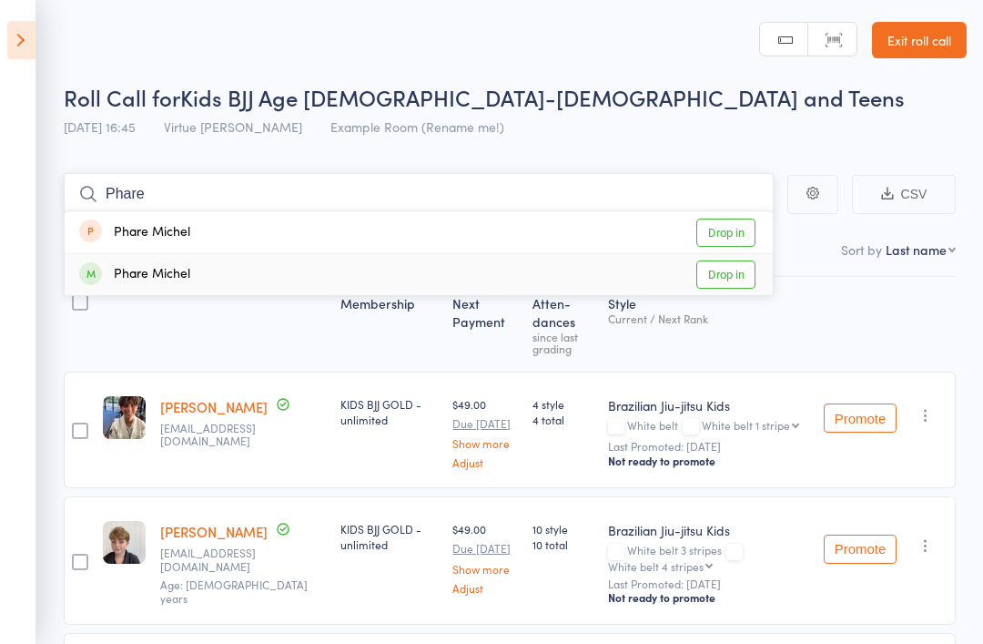
type input "Phare"
click at [746, 273] on link "Drop in" at bounding box center [725, 274] width 59 height 28
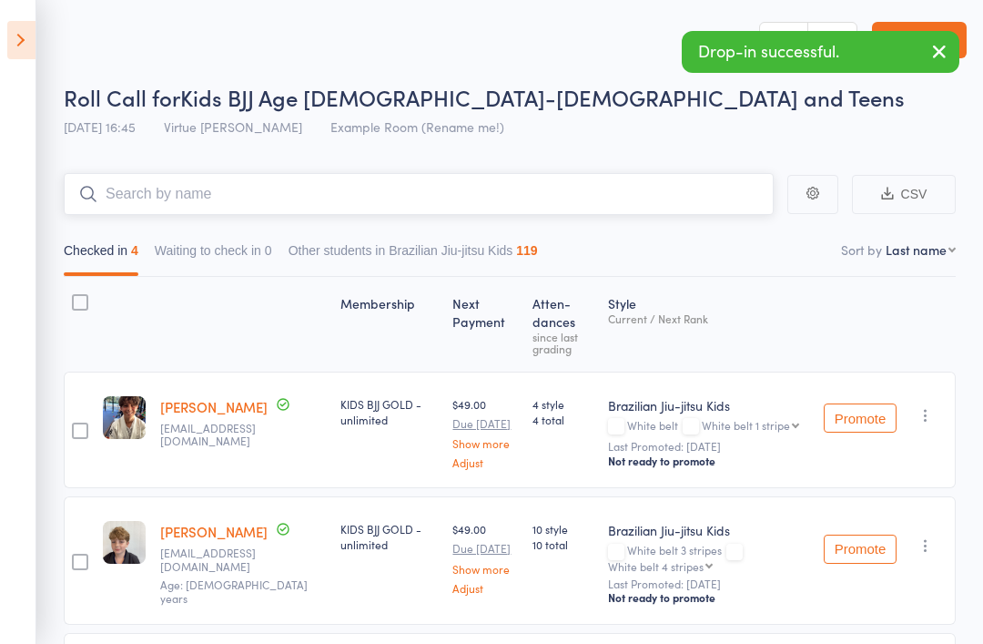
click at [602, 175] on input "search" at bounding box center [419, 194] width 710 height 42
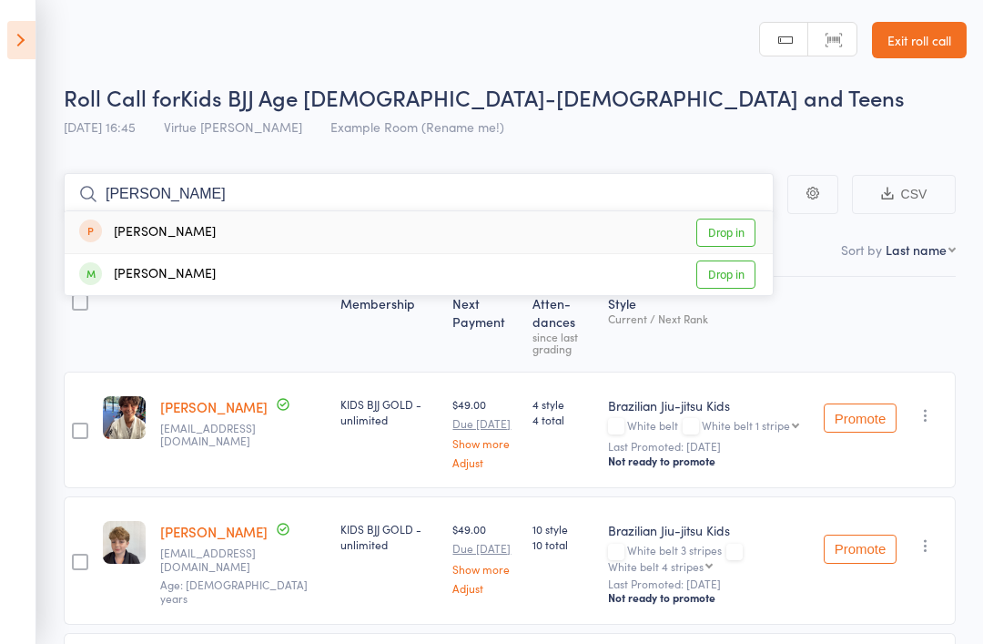
type input "Rupert"
click at [735, 271] on link "Drop in" at bounding box center [725, 274] width 59 height 28
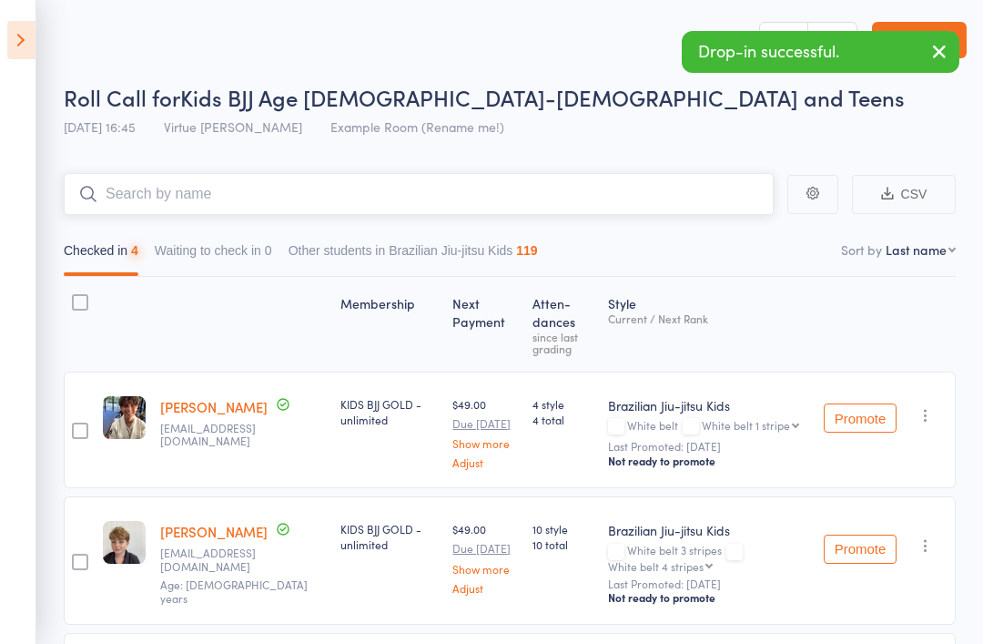
click at [670, 197] on input "search" at bounding box center [419, 194] width 710 height 42
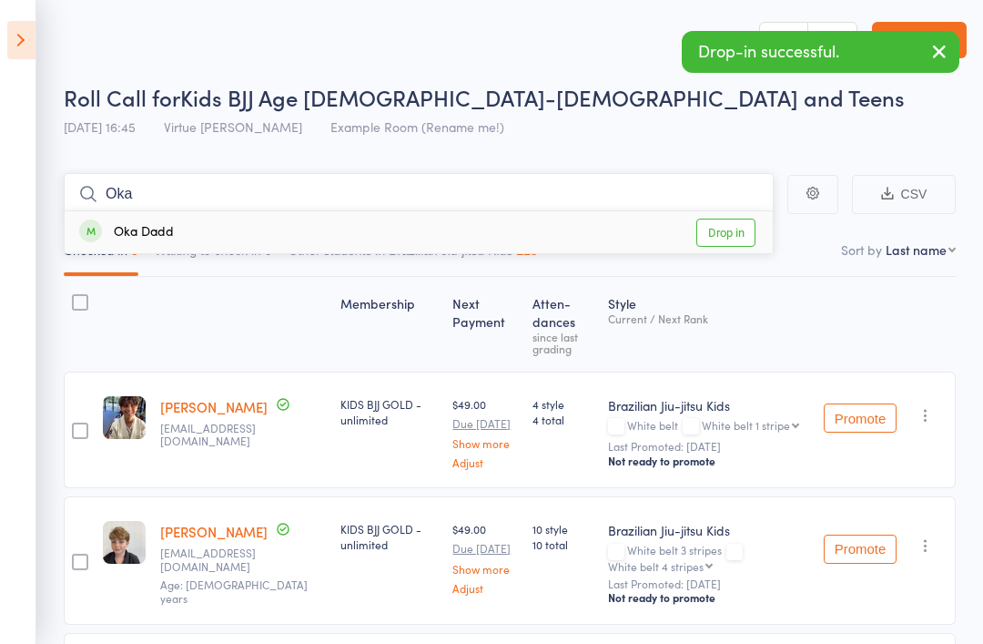
type input "Oka"
click at [736, 230] on link "Drop in" at bounding box center [725, 232] width 59 height 28
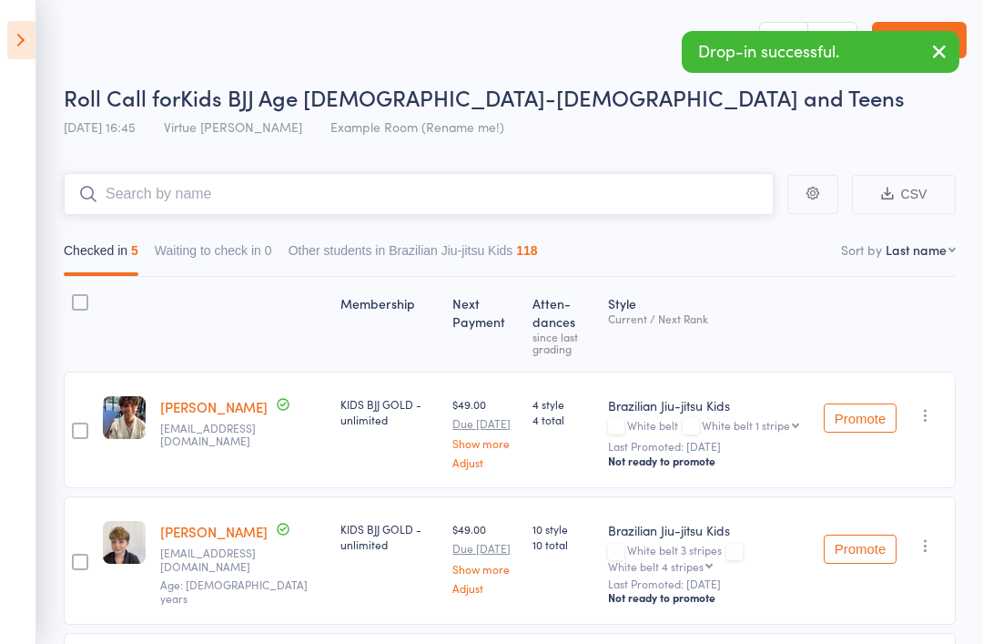
click at [684, 199] on input "search" at bounding box center [419, 194] width 710 height 42
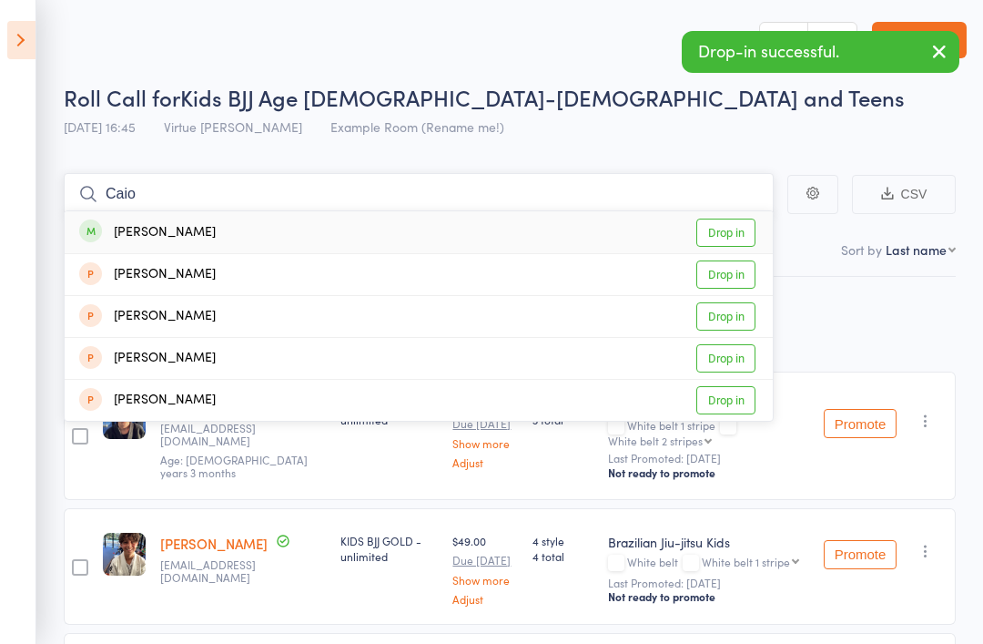
type input "Caio"
click at [726, 236] on link "Drop in" at bounding box center [725, 232] width 59 height 28
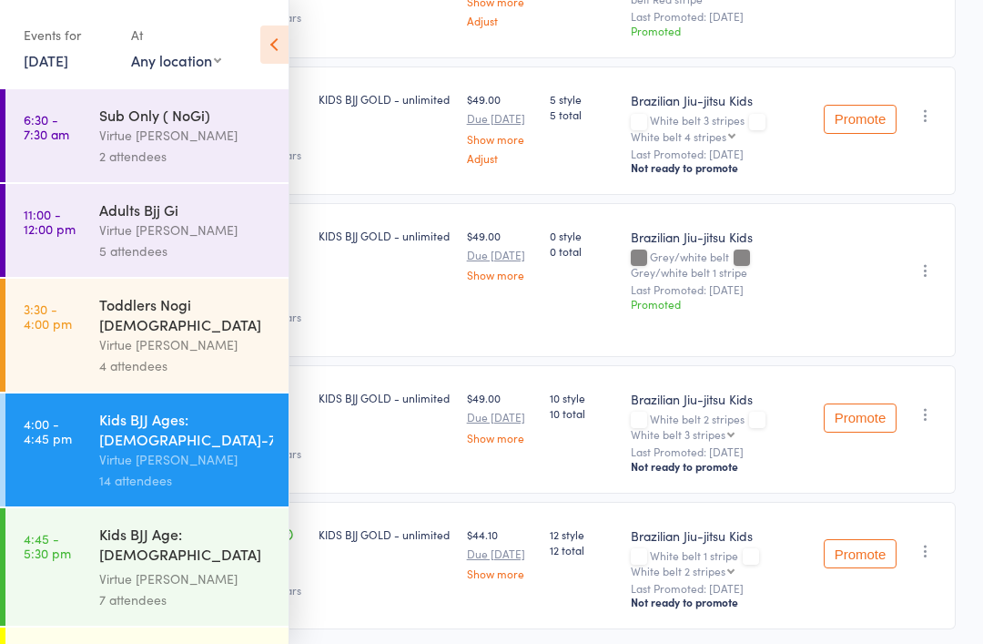
click at [256, 54] on div "Events for 11 Sep, 2025 11 Sep, 2025 September 2025 Sun Mon Tue Wed Thu Fri Sat…" at bounding box center [144, 46] width 289 height 92
click at [270, 48] on icon at bounding box center [274, 44] width 28 height 38
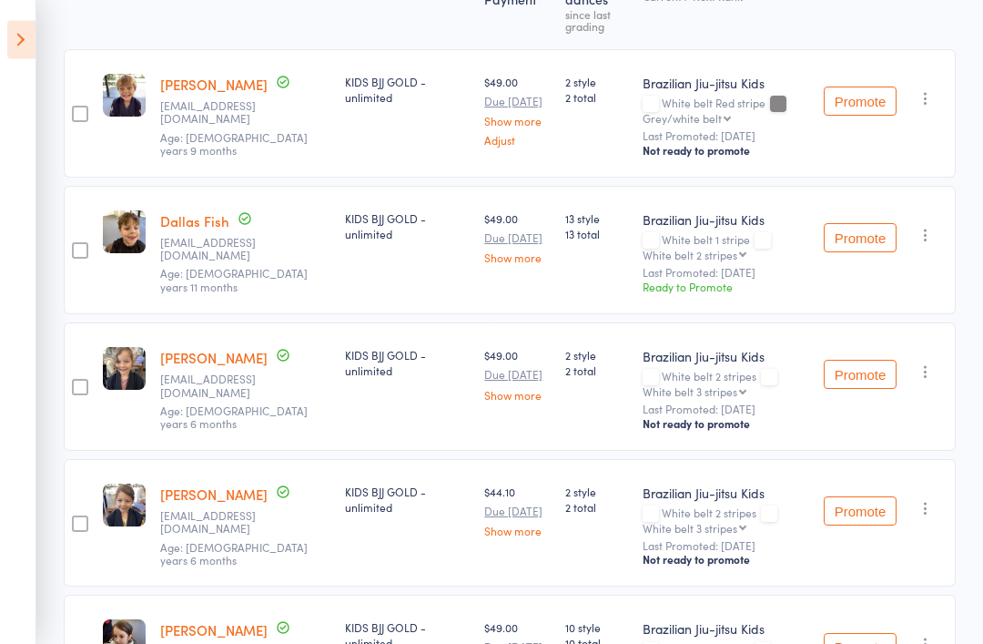
scroll to position [322, 0]
click at [928, 246] on button "button" at bounding box center [926, 235] width 22 height 22
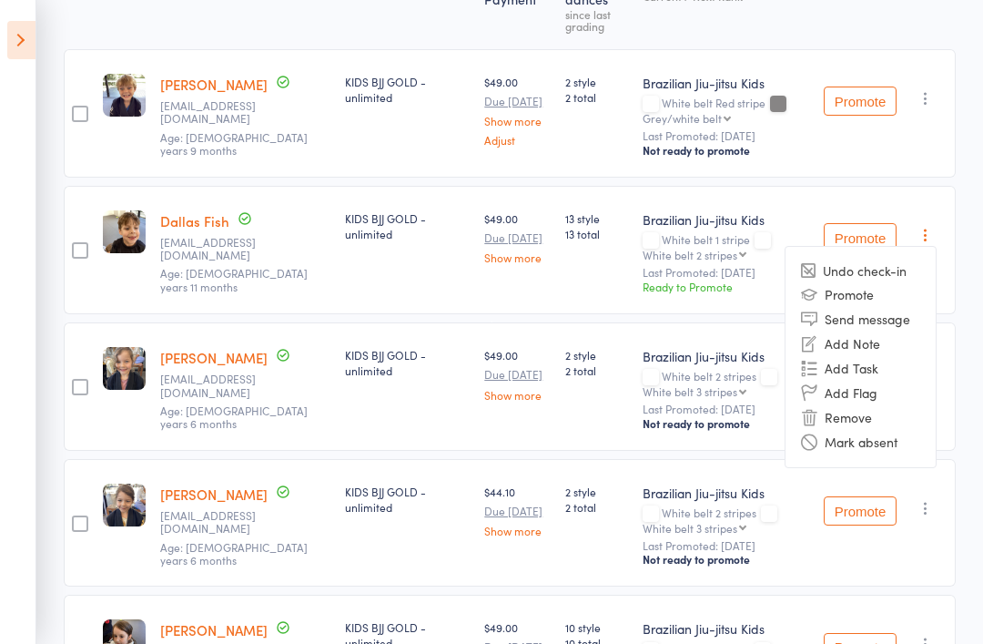
click at [878, 421] on li "Remove" at bounding box center [861, 417] width 150 height 25
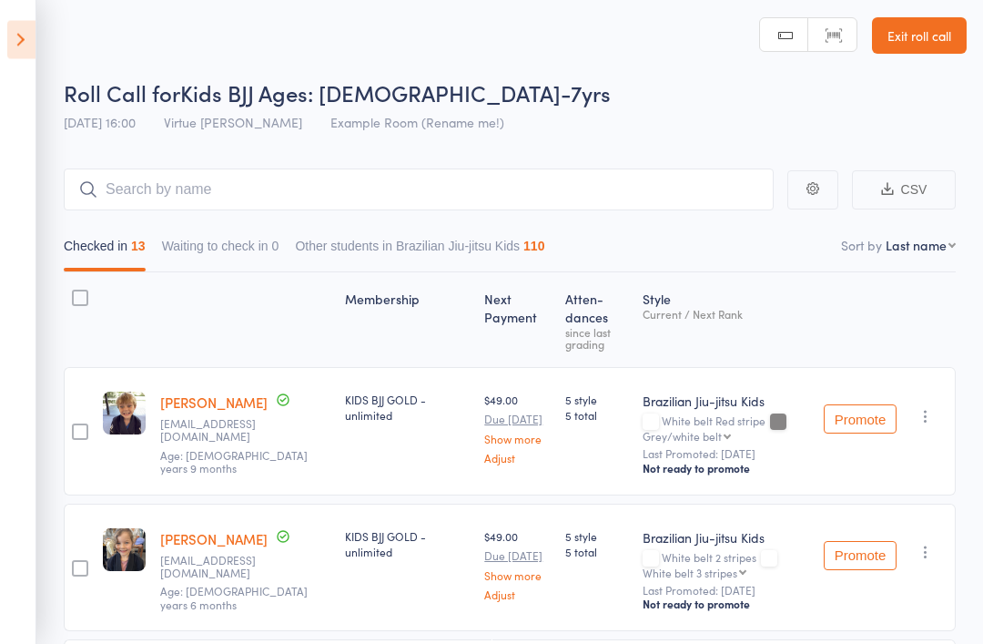
scroll to position [0, 0]
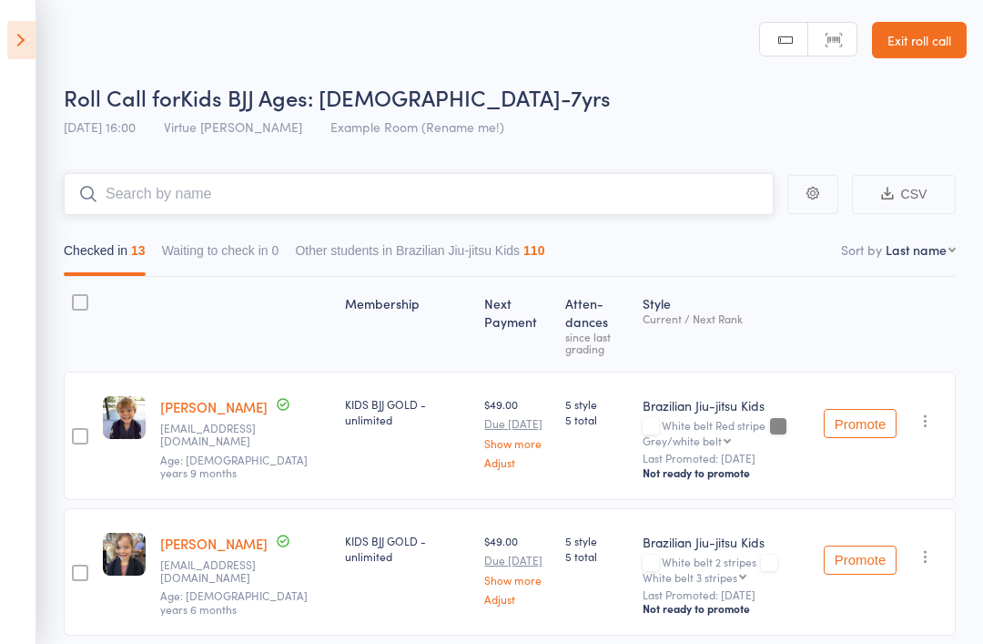
click at [576, 203] on input "search" at bounding box center [419, 194] width 710 height 42
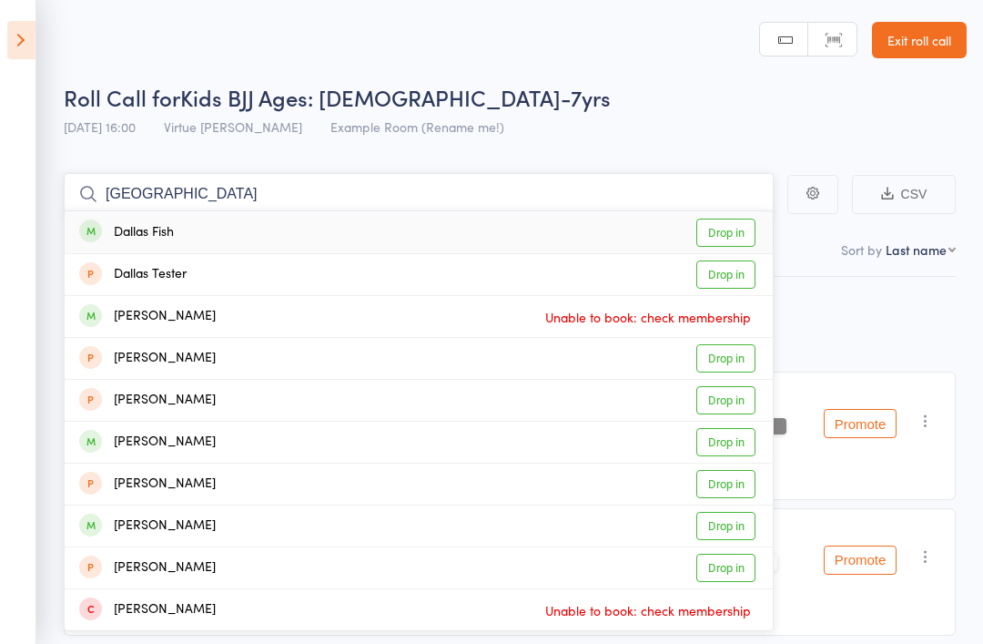
type input "Dallas"
click at [190, 317] on div "Dallas Huntley" at bounding box center [147, 316] width 137 height 21
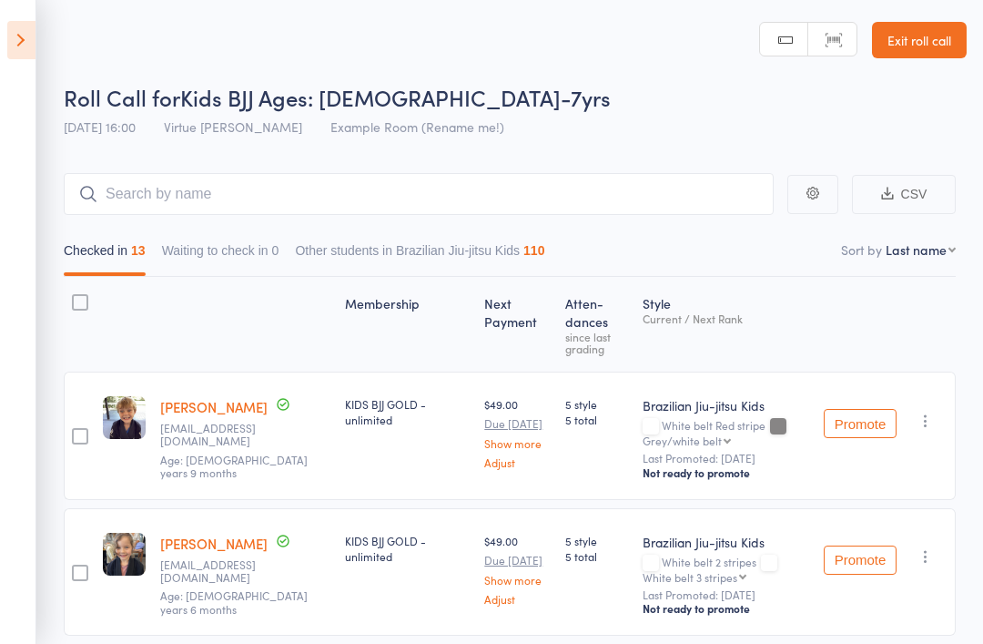
click at [928, 38] on link "Exit roll call" at bounding box center [919, 40] width 95 height 36
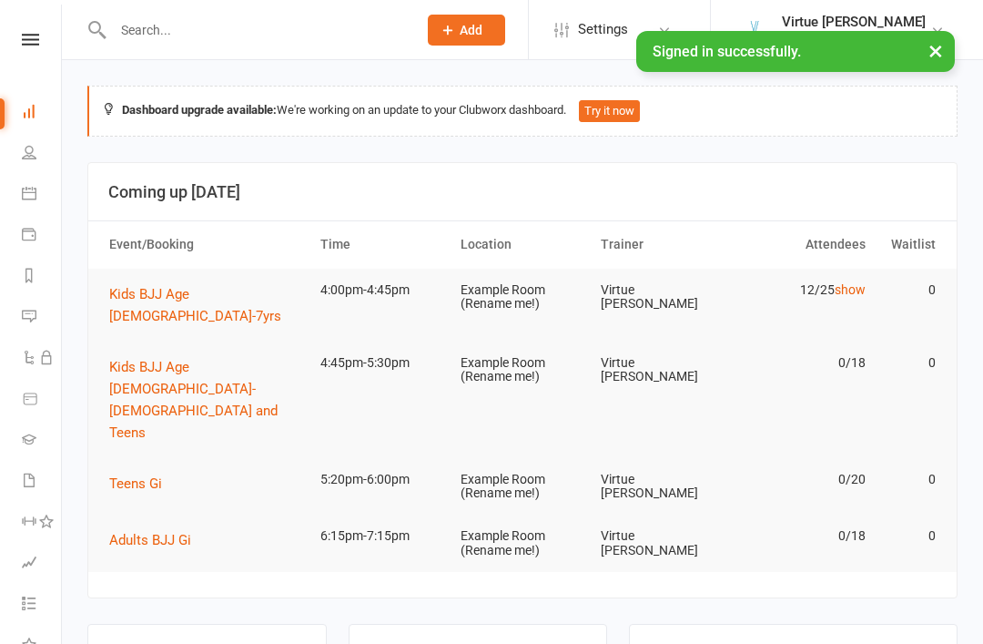
click at [32, 163] on link "People" at bounding box center [42, 154] width 41 height 41
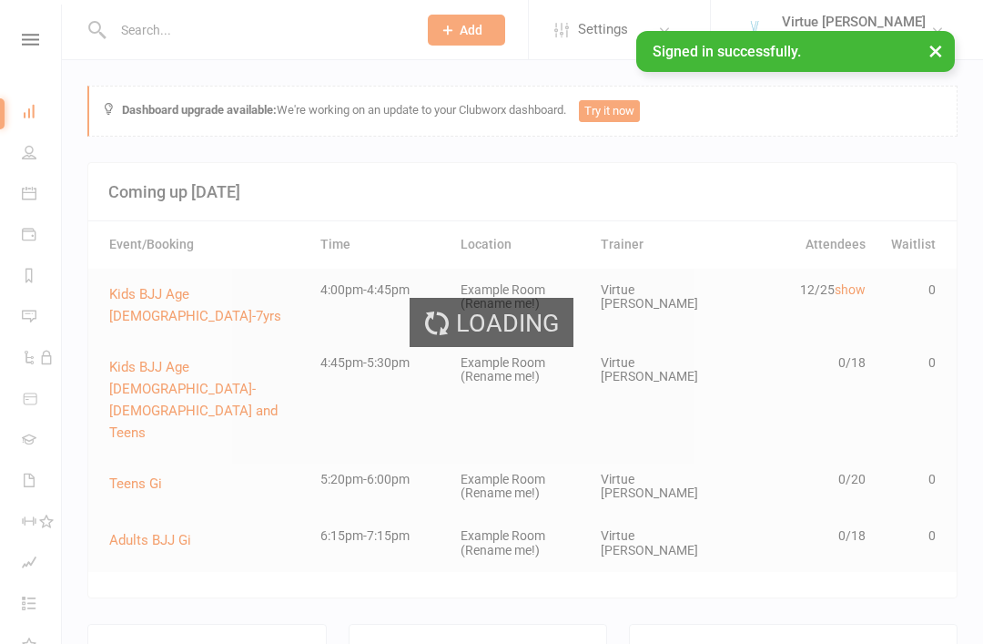
select select "100"
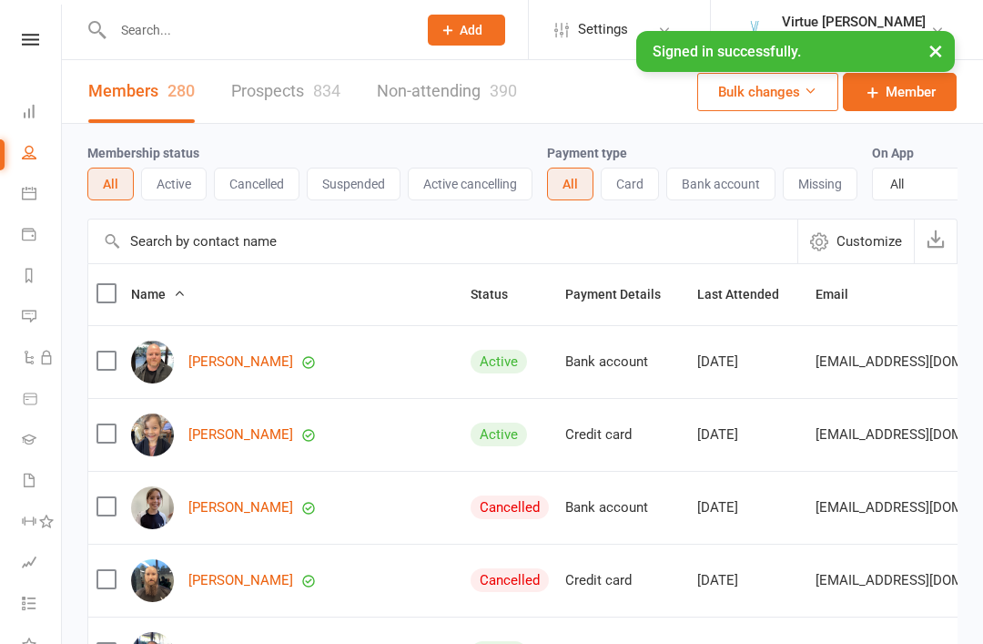
click at [192, 188] on button "Active" at bounding box center [174, 184] width 66 height 33
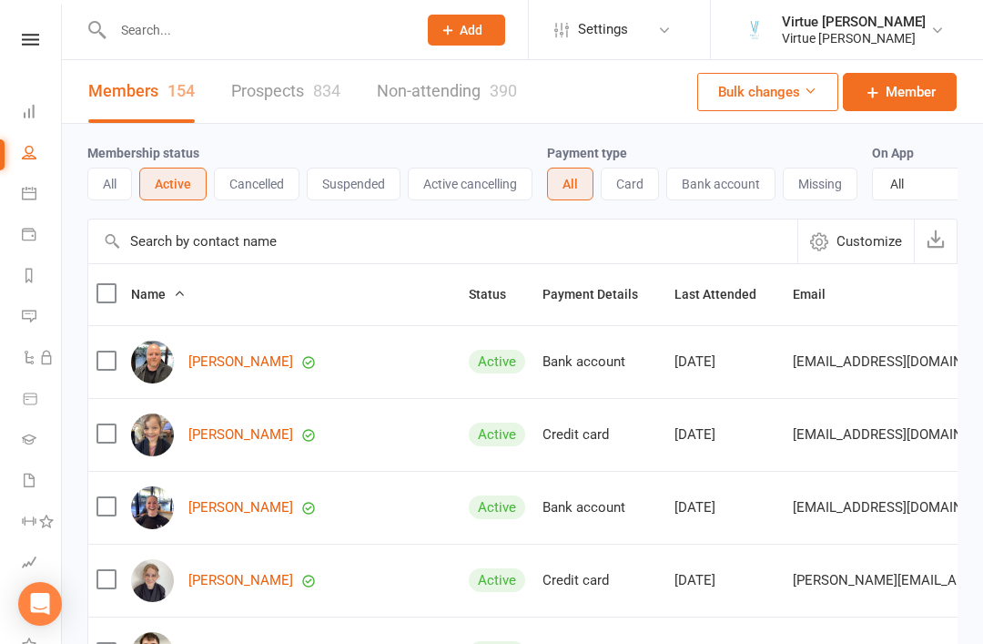
click at [210, 247] on input "text" at bounding box center [442, 241] width 709 height 44
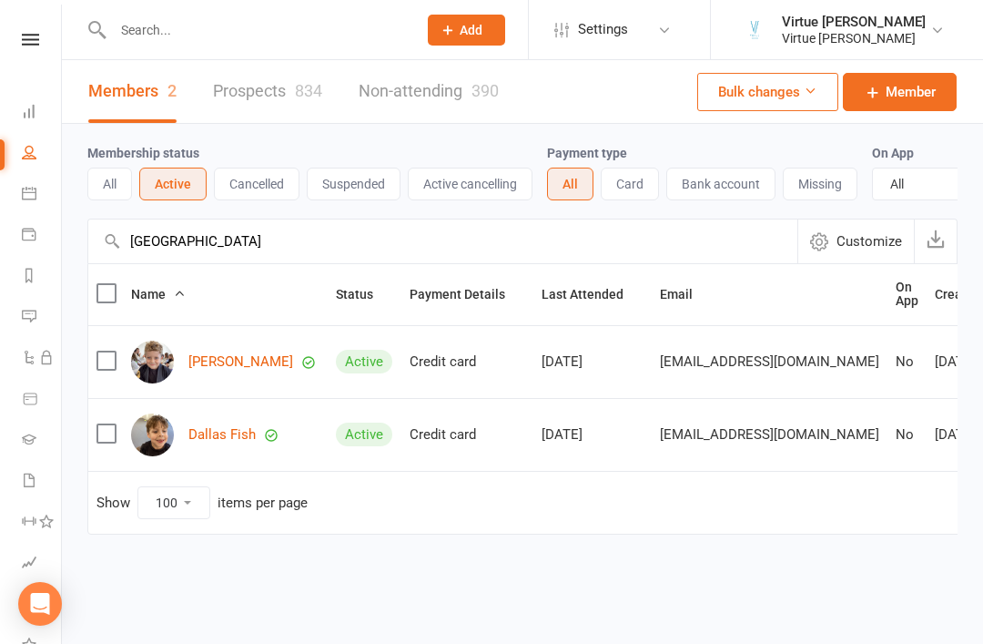
type input "[GEOGRAPHIC_DATA]"
click at [221, 358] on link "[PERSON_NAME]" at bounding box center [240, 361] width 105 height 15
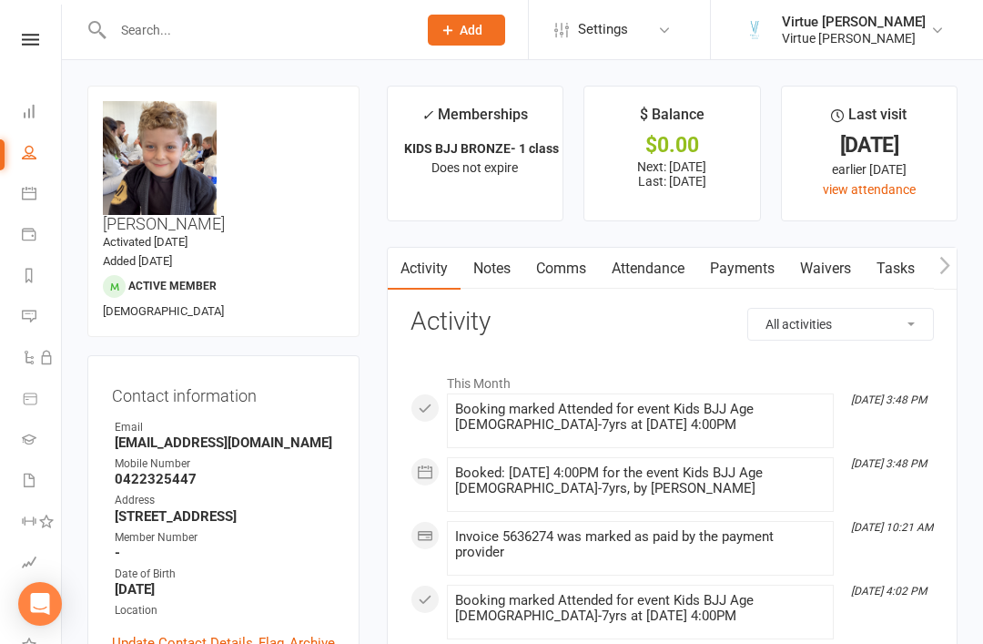
click at [770, 276] on link "Payments" at bounding box center [742, 269] width 90 height 42
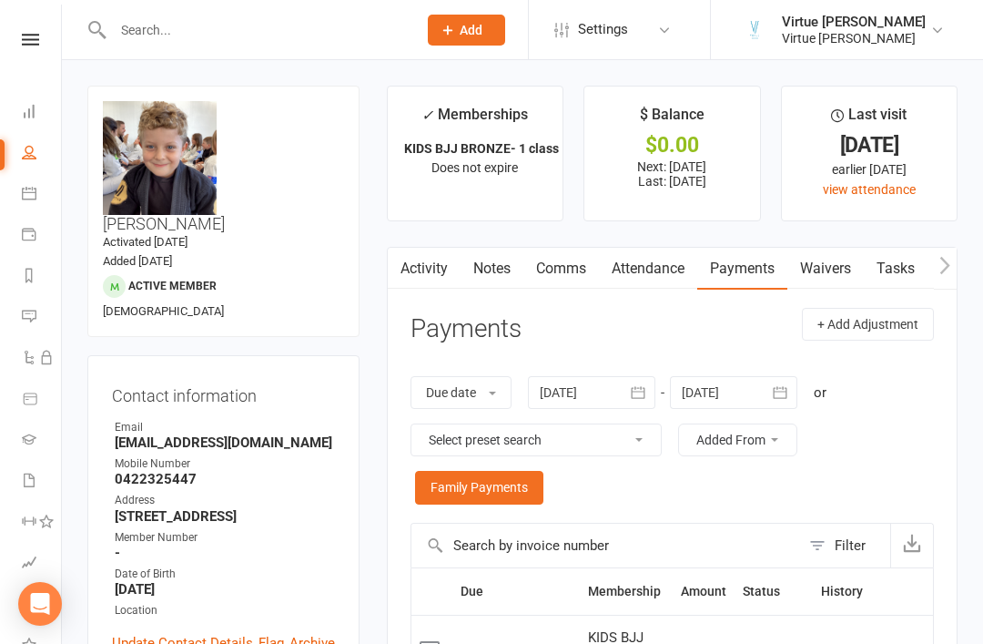
click at [44, 36] on link at bounding box center [30, 40] width 65 height 12
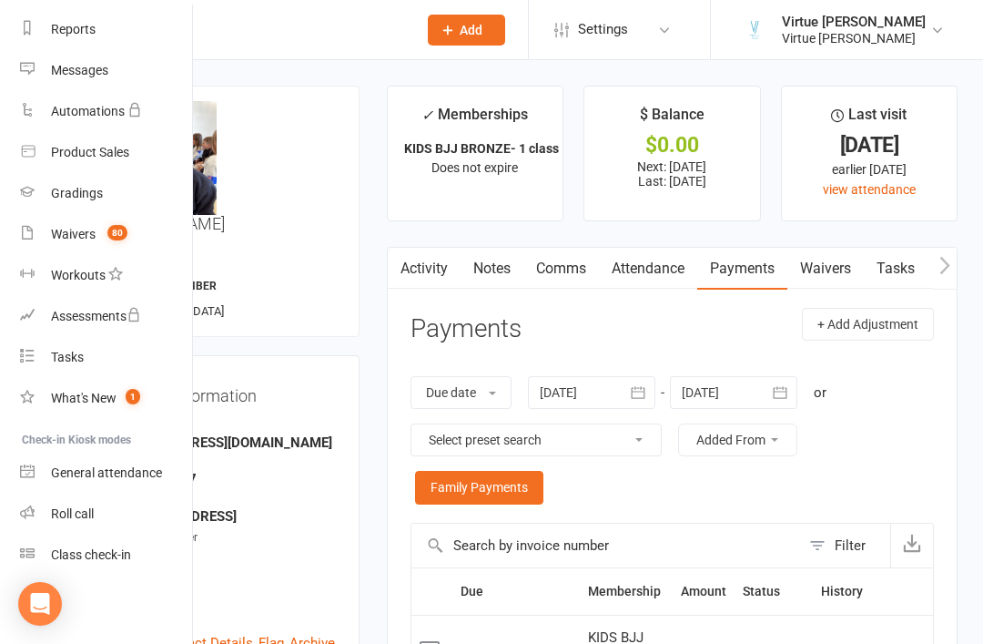
scroll to position [232, 2]
click at [69, 519] on div "Roll call" at bounding box center [72, 513] width 43 height 15
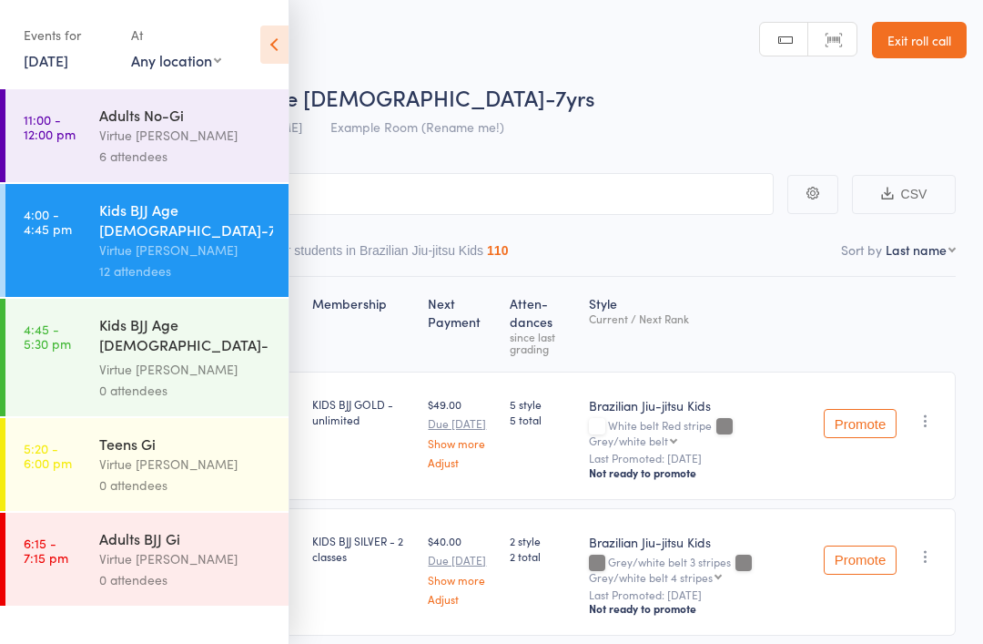
click at [276, 60] on icon at bounding box center [274, 44] width 28 height 38
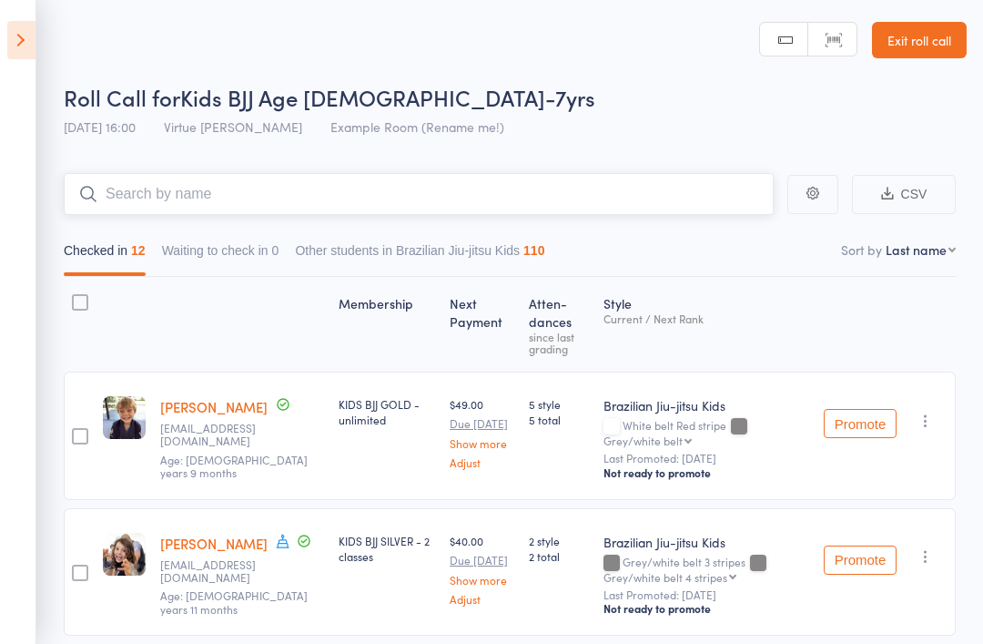
click at [337, 208] on input "search" at bounding box center [419, 194] width 710 height 42
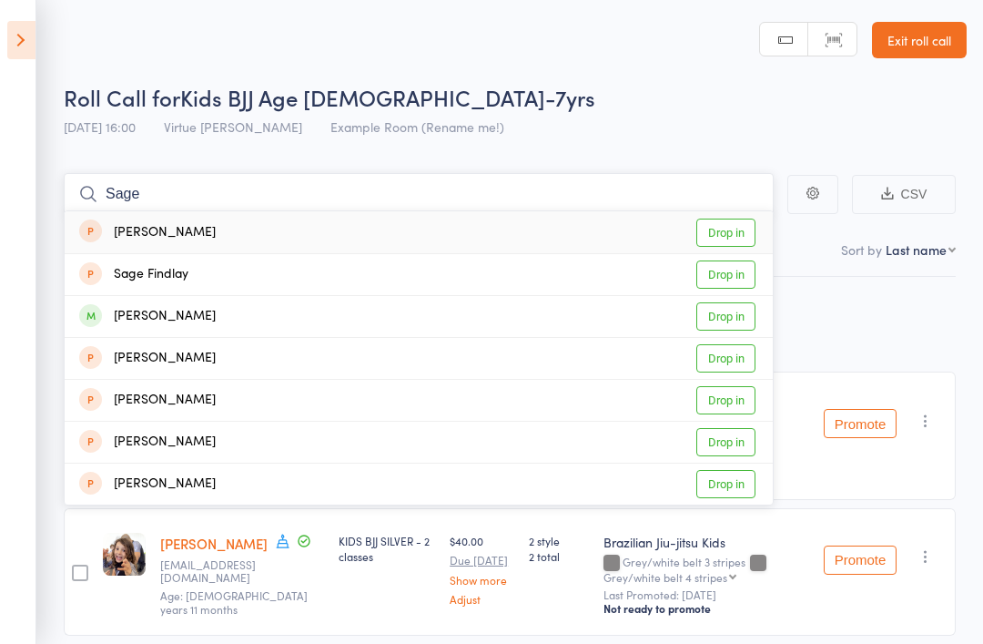
type input "Sage"
click at [744, 311] on link "Drop in" at bounding box center [725, 316] width 59 height 28
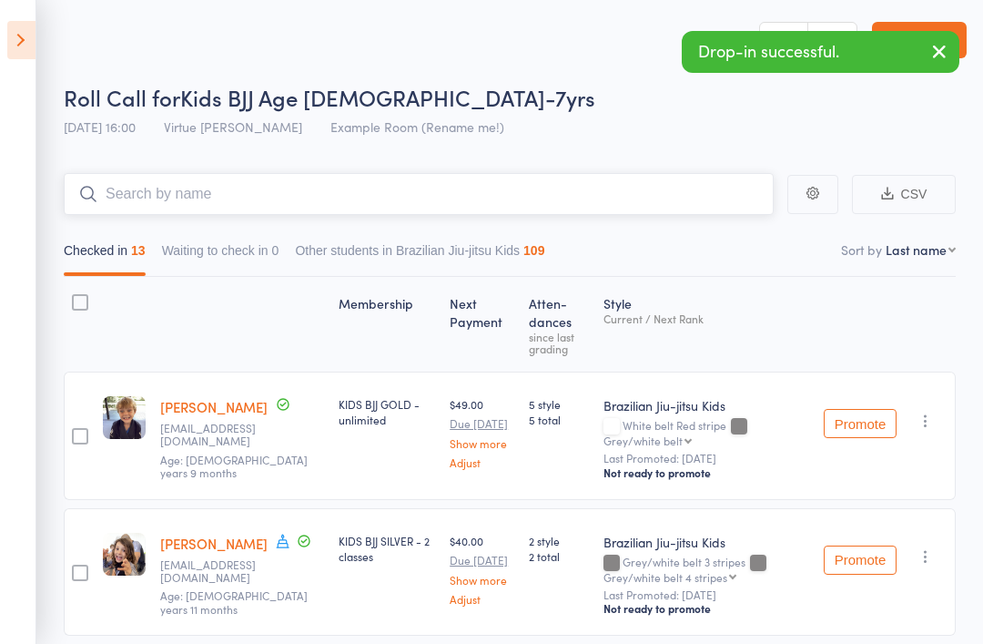
click at [708, 205] on input "search" at bounding box center [419, 194] width 710 height 42
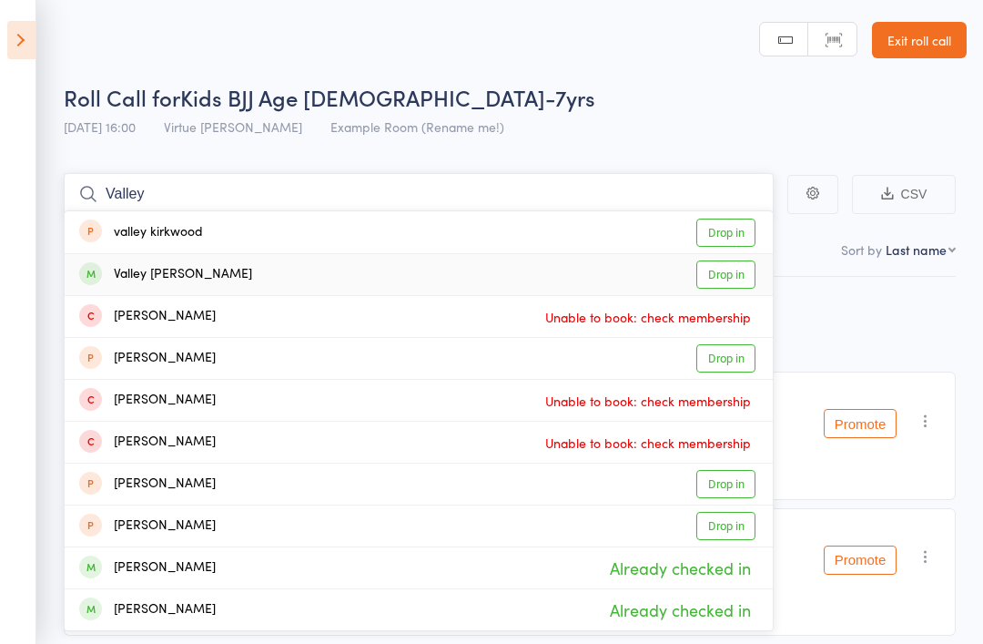
type input "Valley"
click at [749, 280] on link "Drop in" at bounding box center [725, 274] width 59 height 28
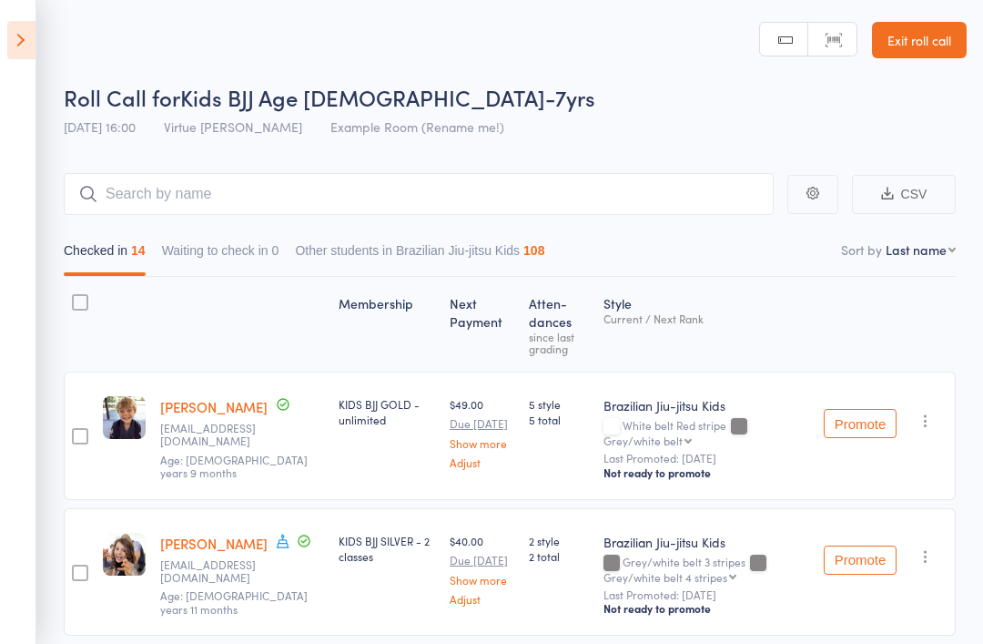
click at [938, 39] on link "Exit roll call" at bounding box center [919, 40] width 95 height 36
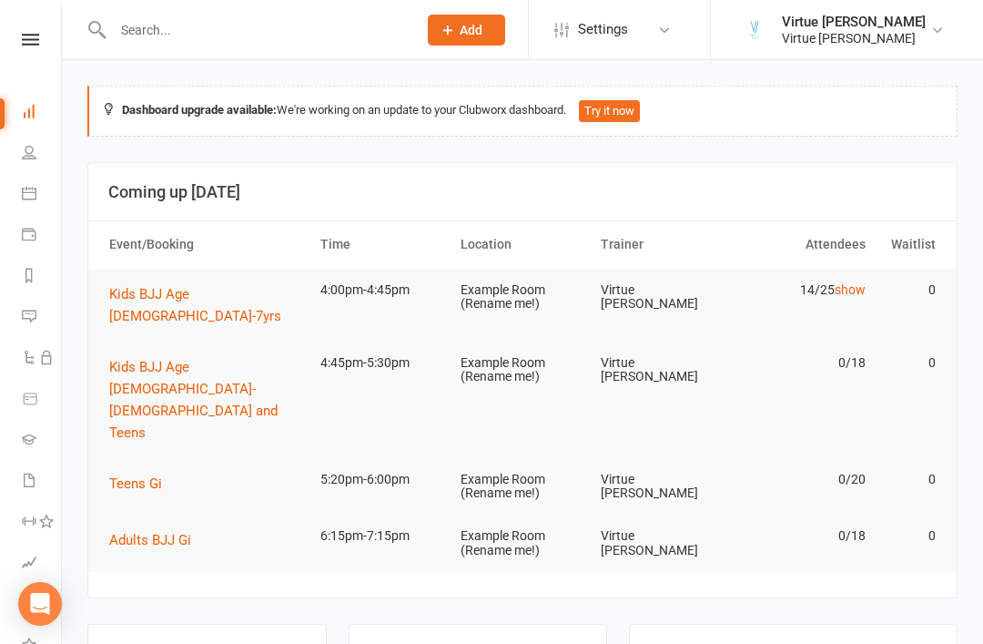
click at [46, 42] on link at bounding box center [30, 40] width 65 height 12
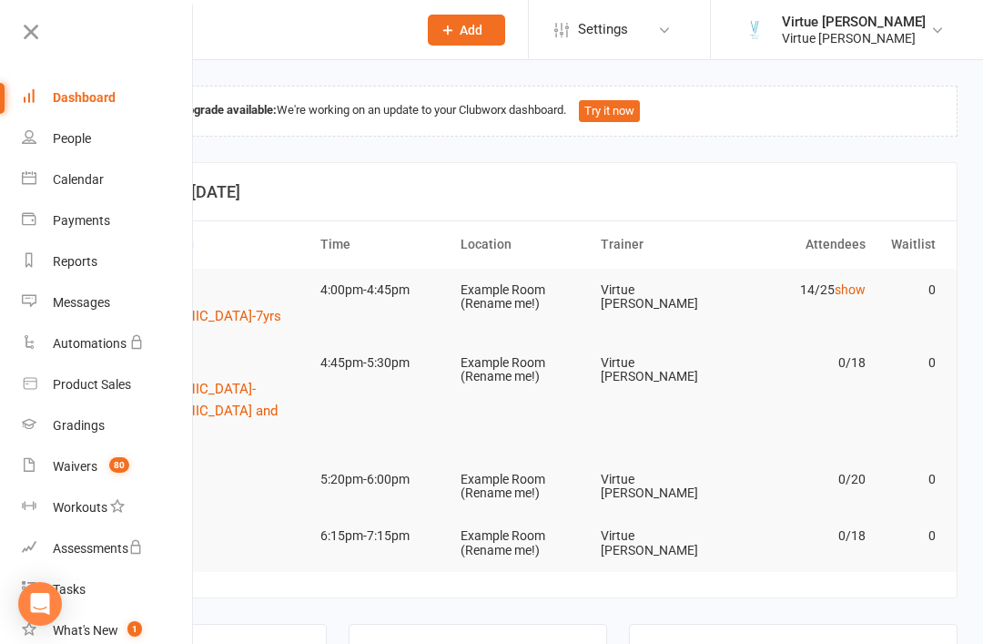
click at [109, 460] on span "80" at bounding box center [119, 464] width 20 height 15
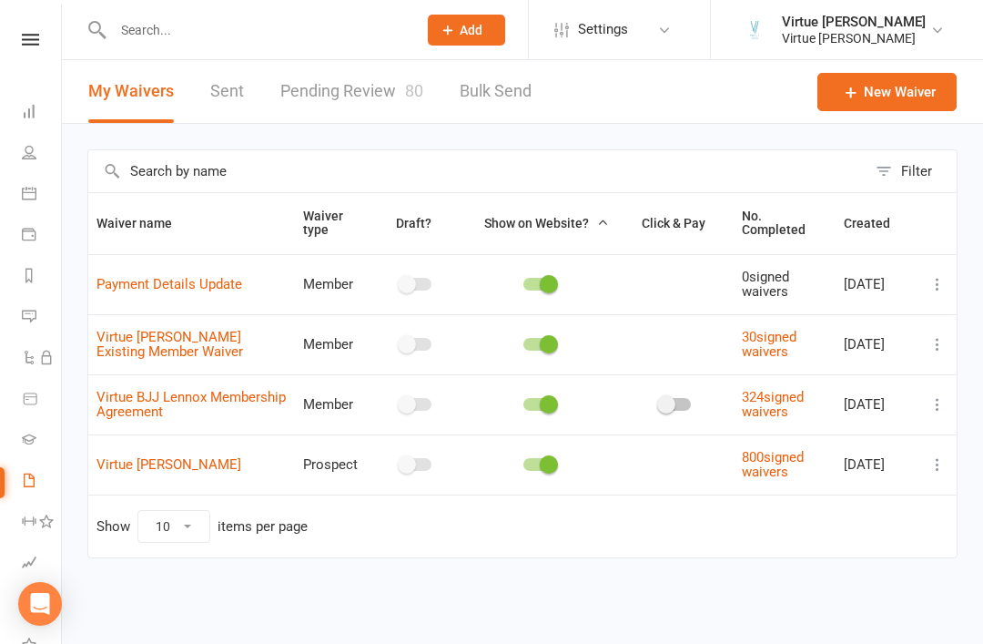
click at [388, 92] on link "Pending Review 80" at bounding box center [351, 91] width 143 height 63
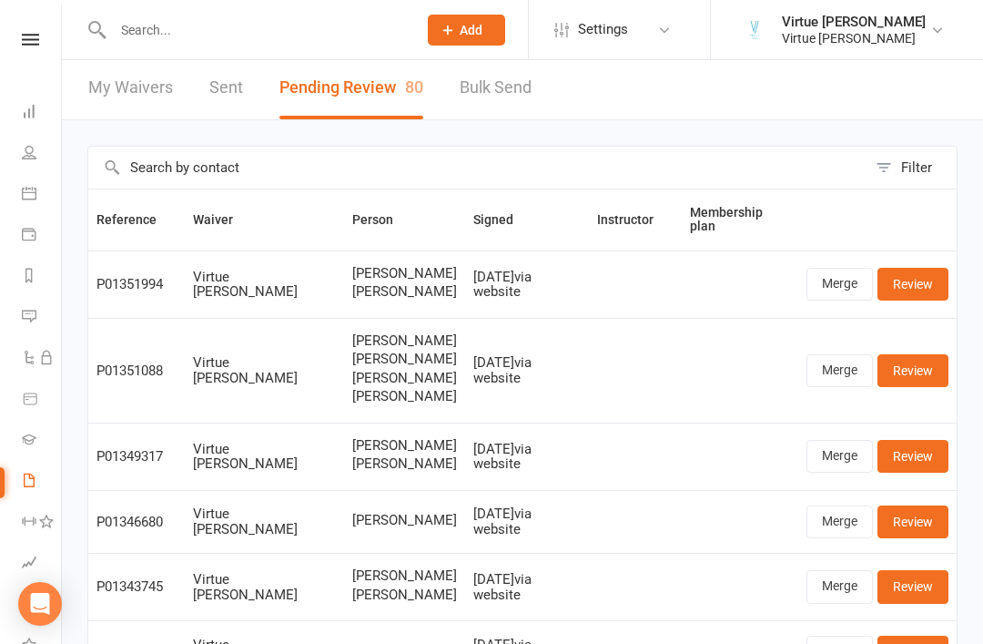
scroll to position [5, 0]
